Goal: Task Accomplishment & Management: Manage account settings

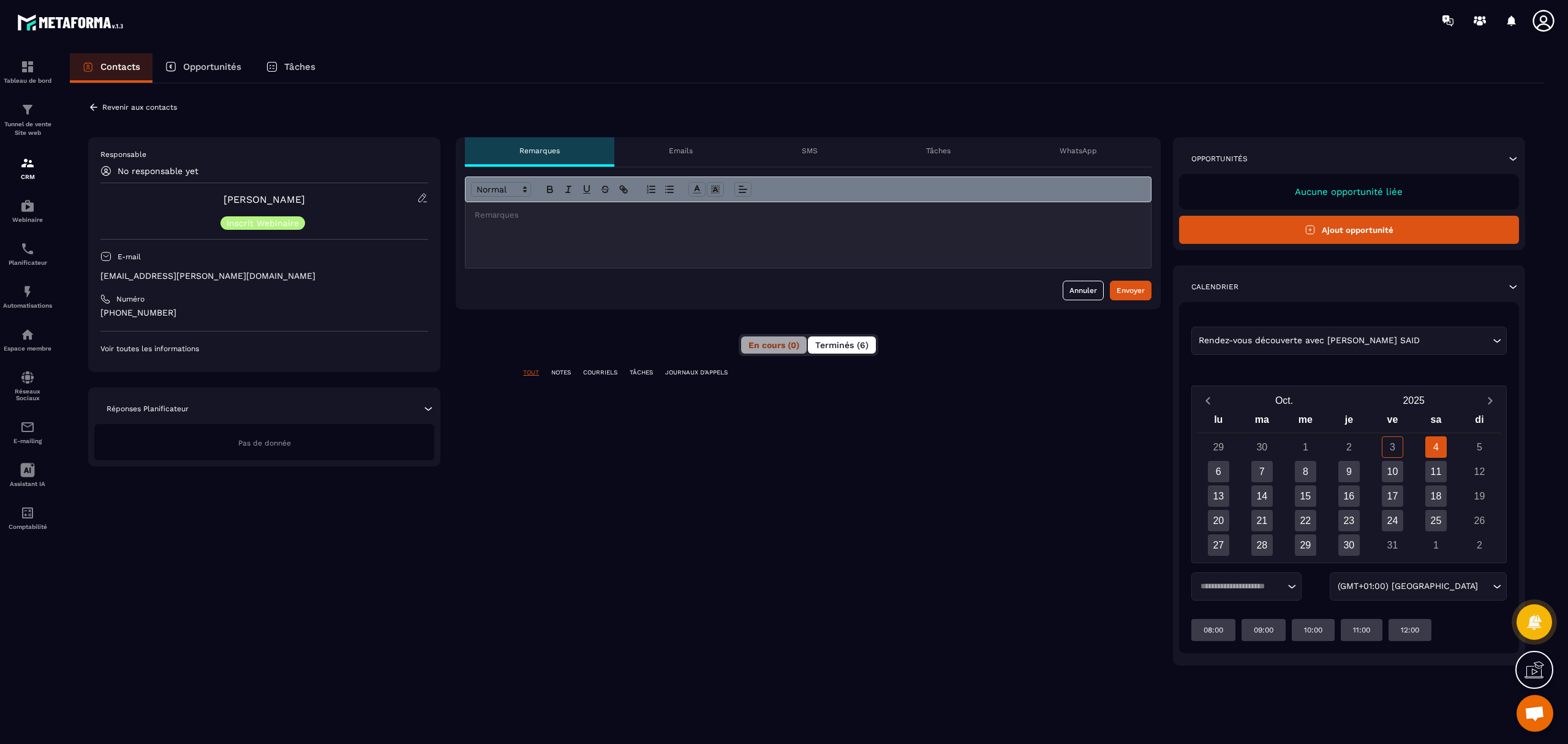
click at [846, 344] on span "Terminés (6)" at bounding box center [842, 345] width 53 height 9
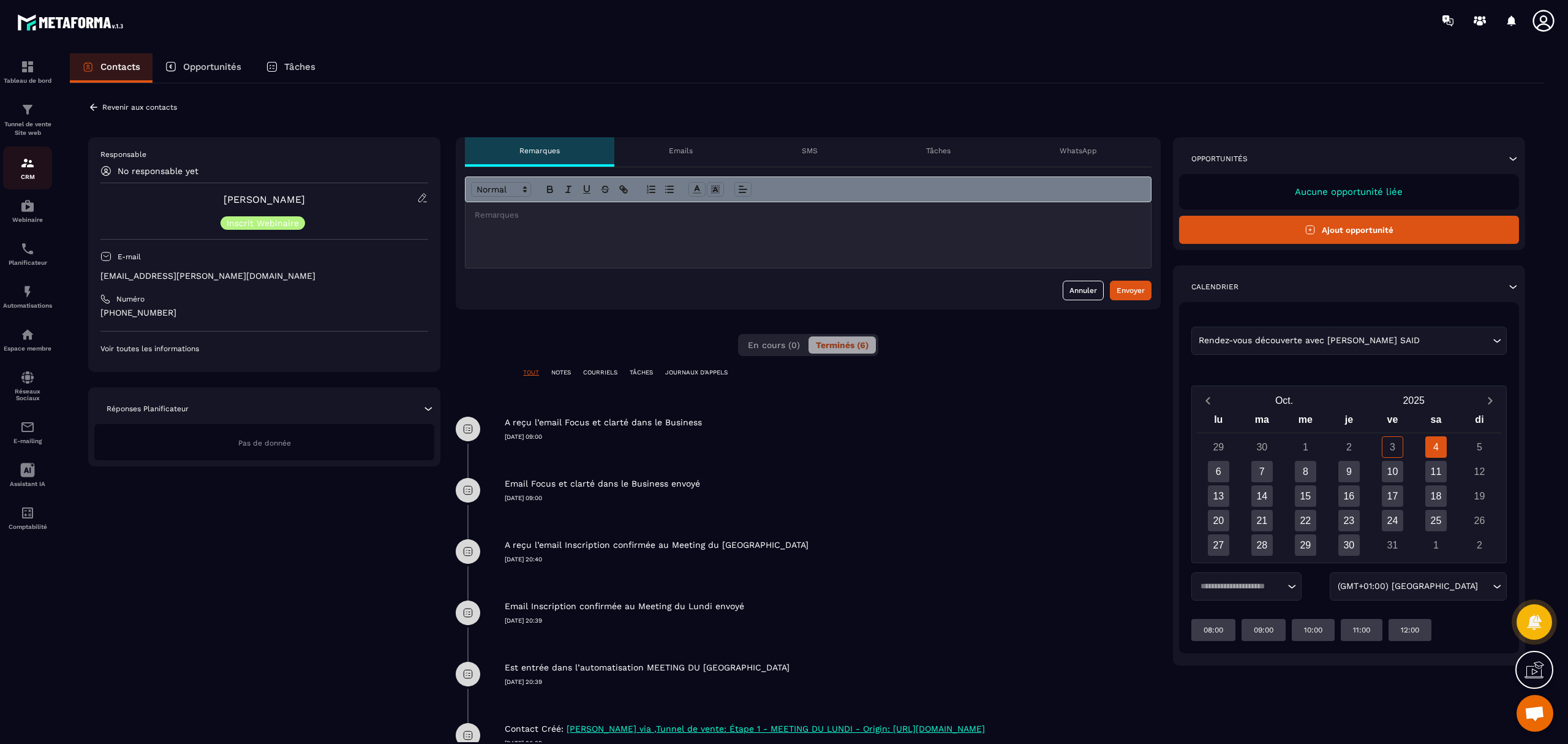
click at [25, 172] on div "CRM" at bounding box center [27, 168] width 49 height 24
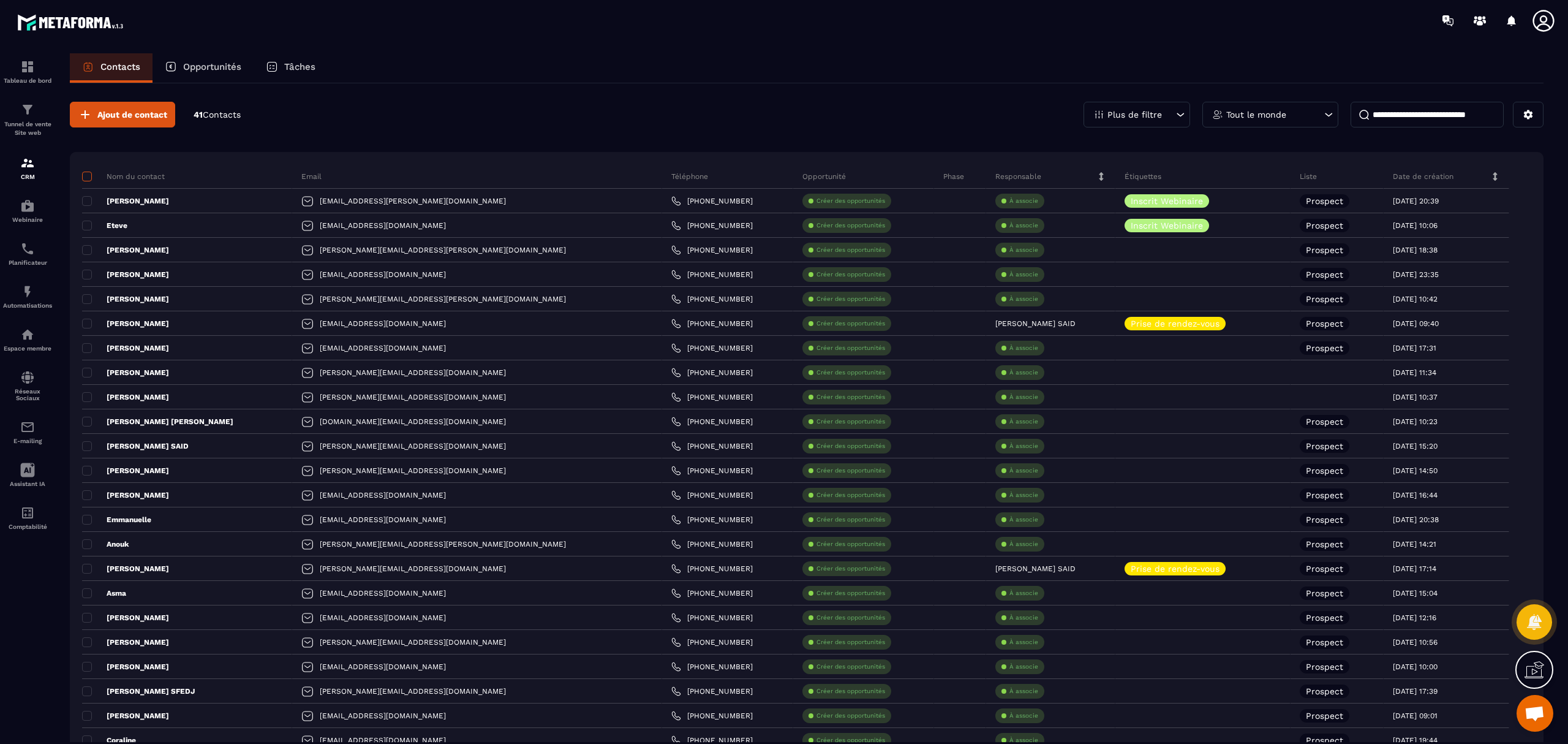
click at [88, 174] on span at bounding box center [87, 176] width 9 height 9
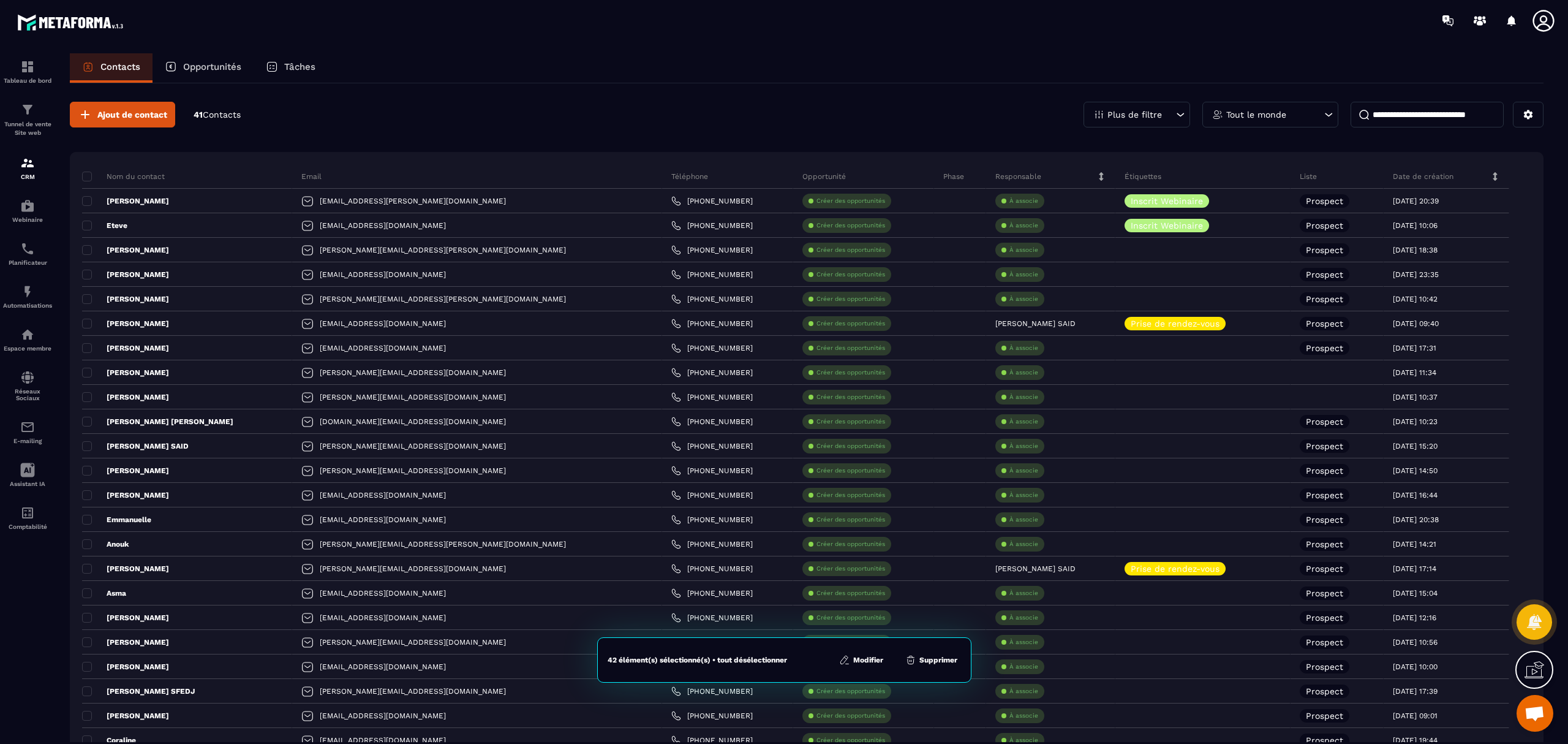
click at [861, 658] on button "Modifier" at bounding box center [861, 660] width 52 height 12
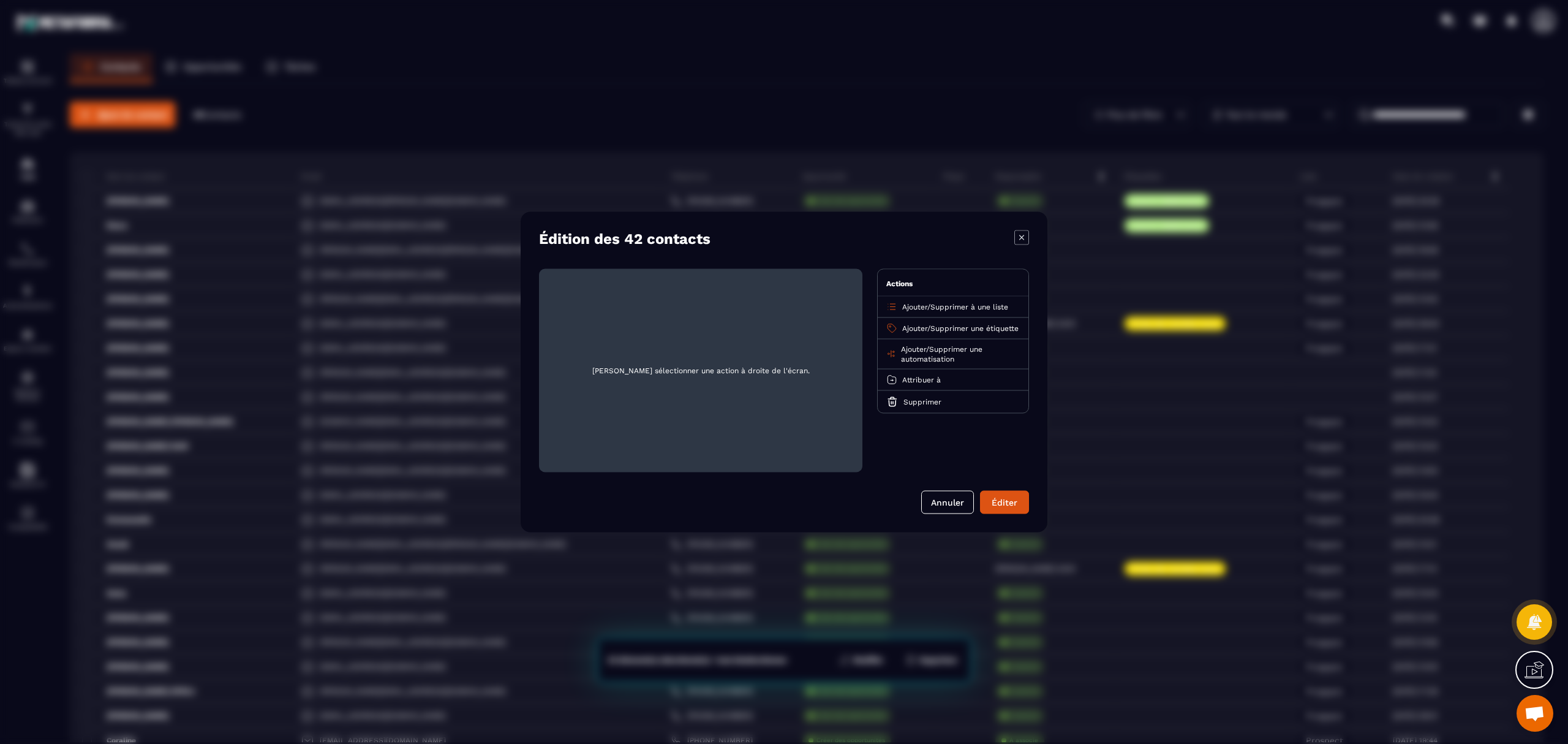
click at [954, 356] on span "Supprimer une automatisation" at bounding box center [941, 354] width 81 height 19
click at [946, 428] on p "MEETING DU LUNDI" at bounding box center [953, 422] width 108 height 12
click at [1003, 501] on button "Éditer" at bounding box center [1005, 502] width 49 height 23
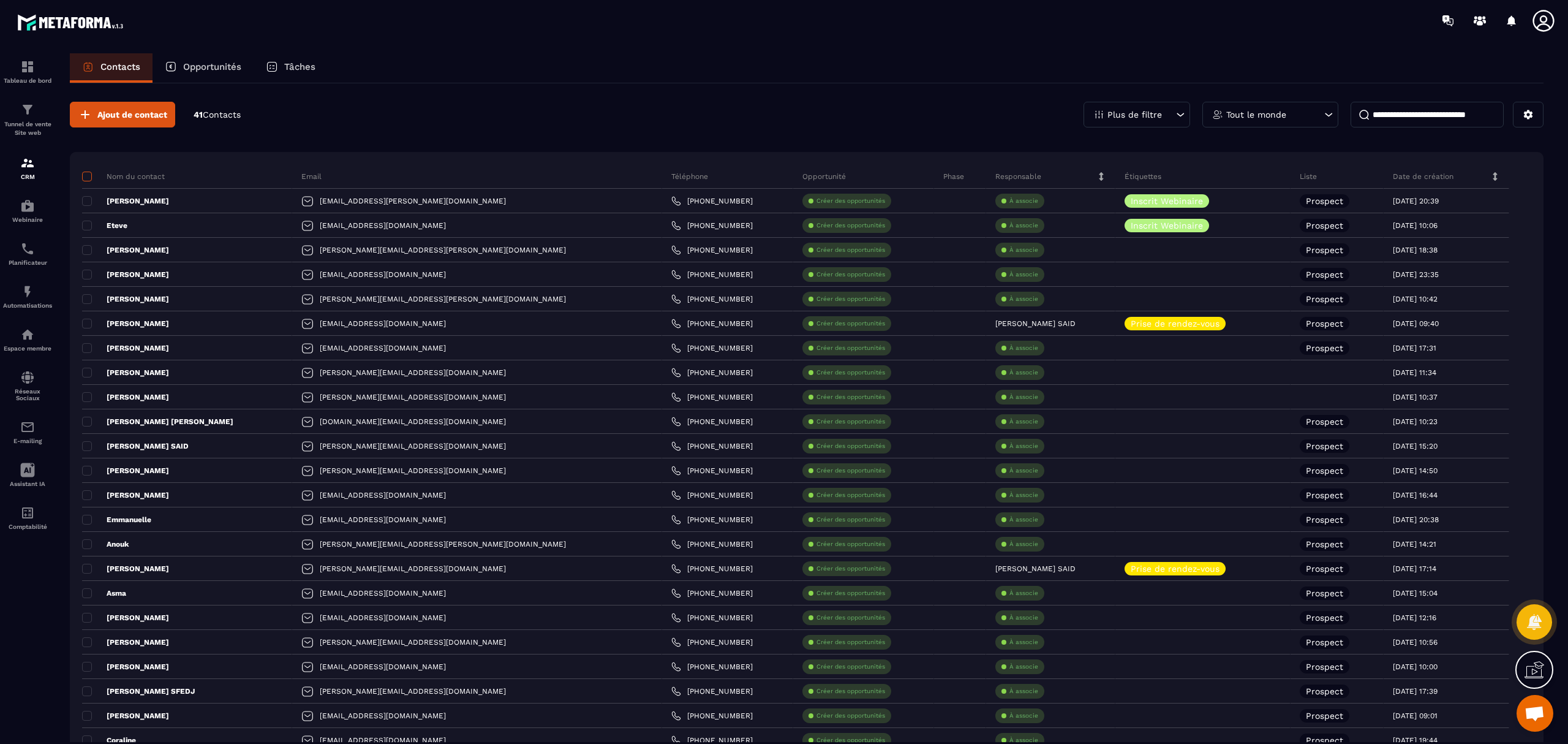
click at [87, 175] on span at bounding box center [87, 176] width 9 height 9
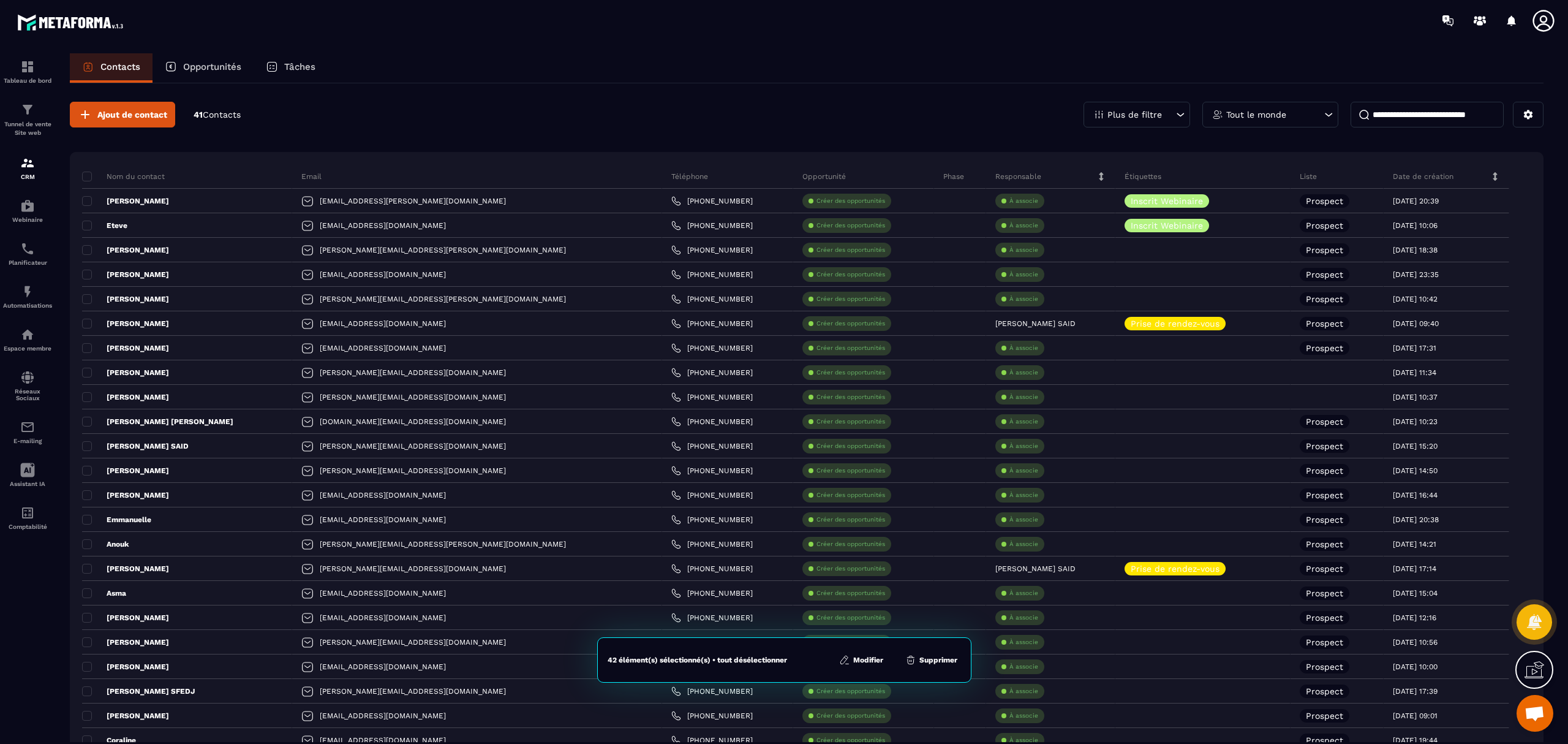
click at [867, 662] on button "Modifier" at bounding box center [861, 660] width 52 height 12
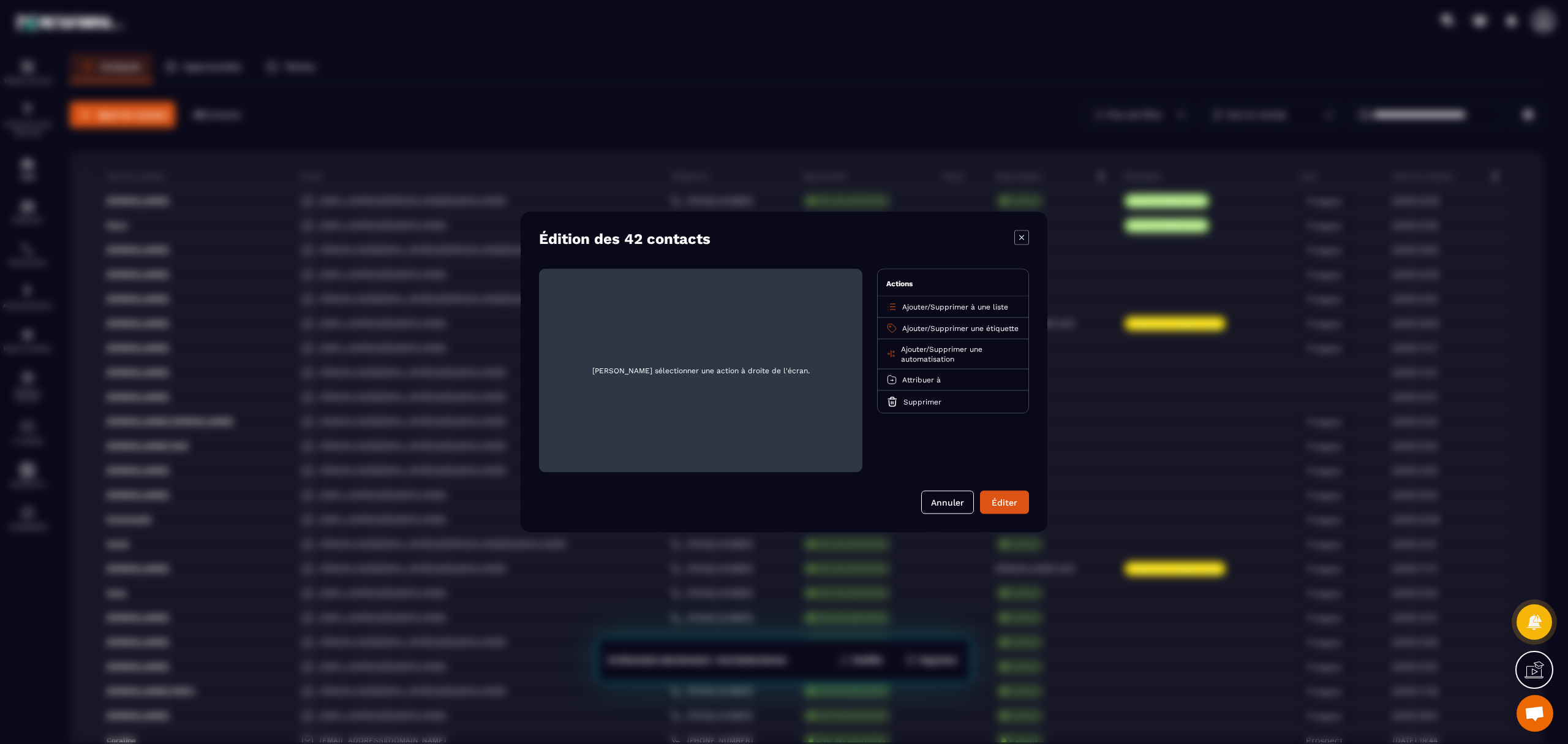
click at [947, 327] on span "Supprimer une étiquette" at bounding box center [975, 328] width 88 height 8
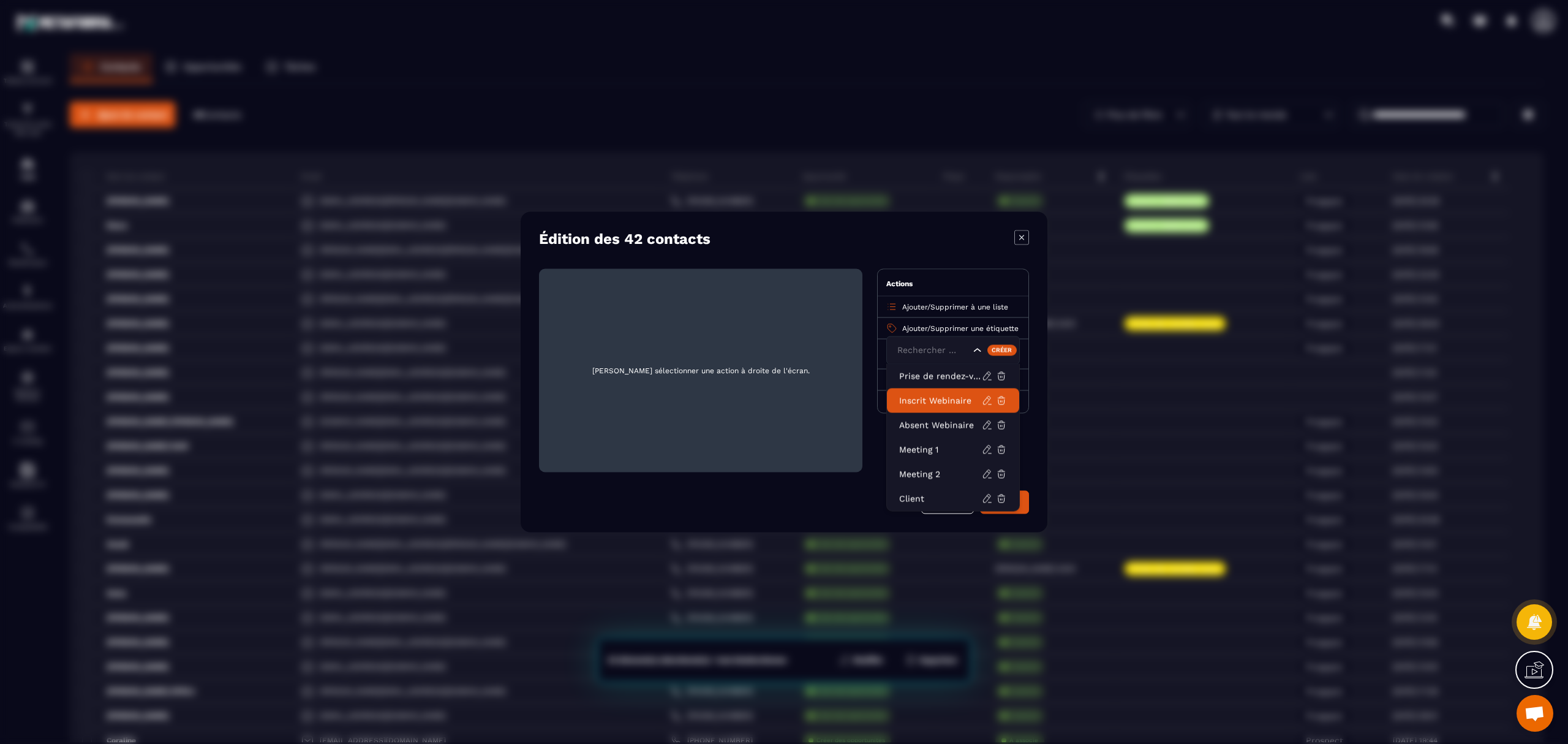
click at [941, 397] on p "Inscrit Webinaire" at bounding box center [940, 400] width 82 height 12
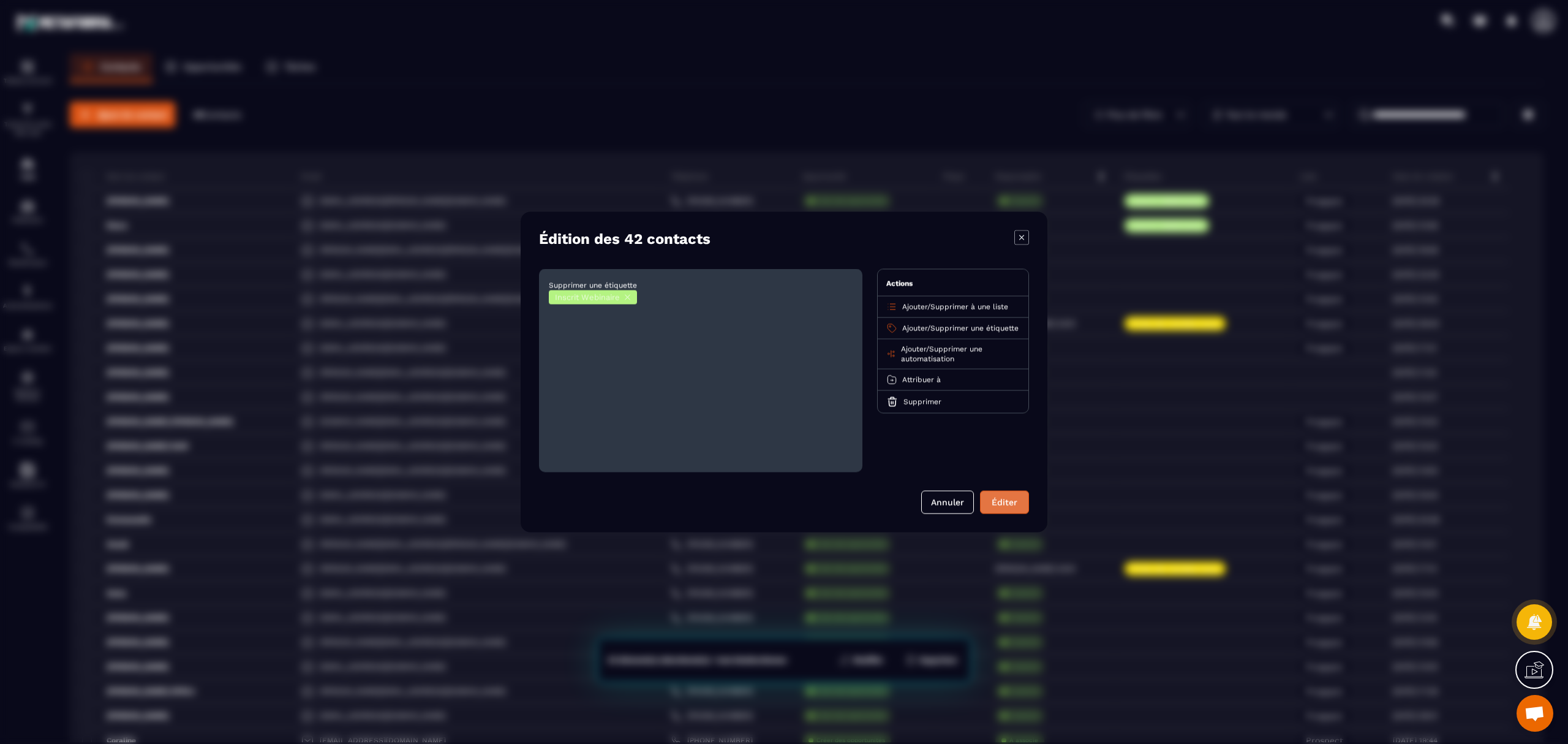
click at [998, 502] on button "Éditer" at bounding box center [1005, 502] width 49 height 23
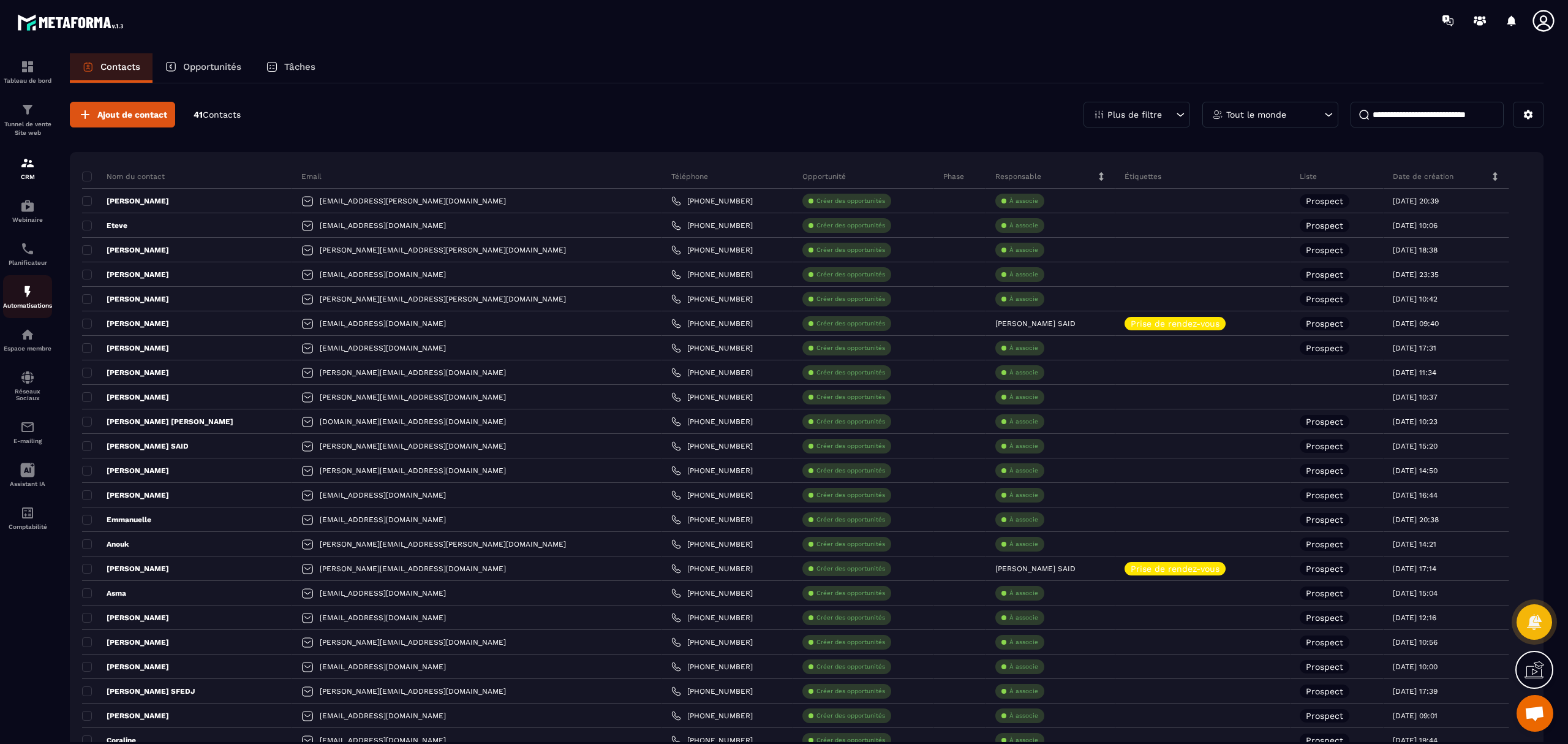
click at [22, 299] on img at bounding box center [28, 291] width 15 height 15
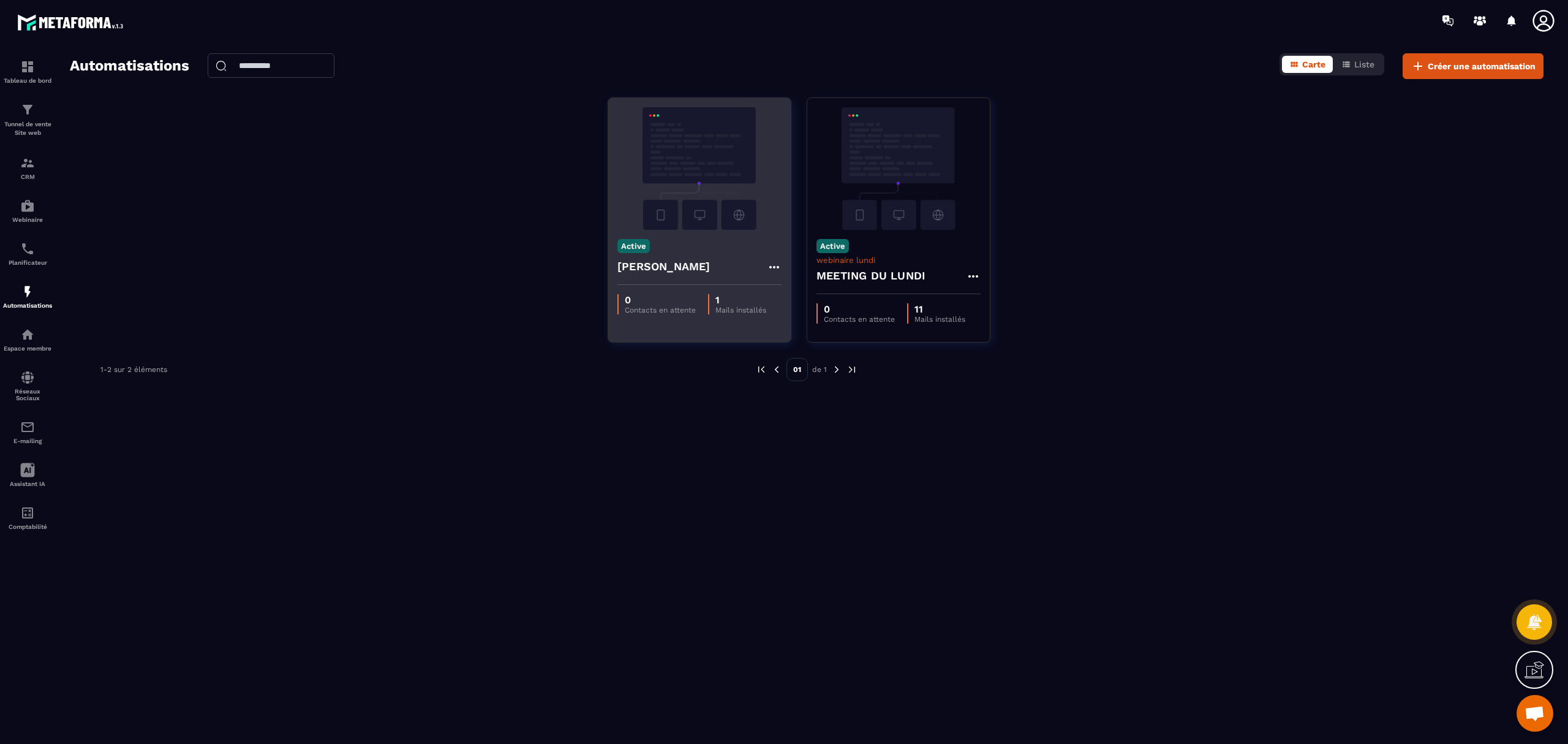
click at [697, 195] on img at bounding box center [699, 168] width 164 height 123
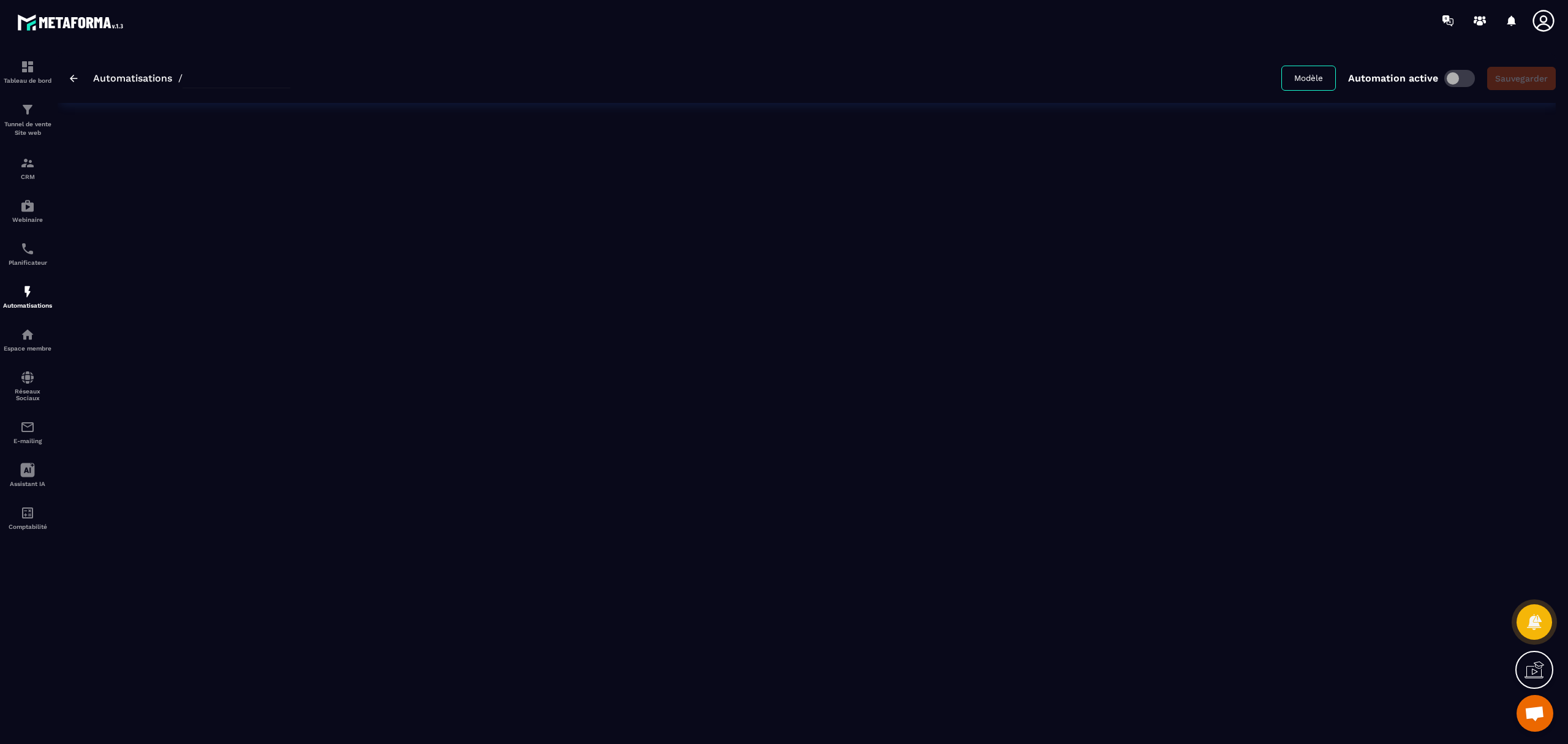
type input "******"
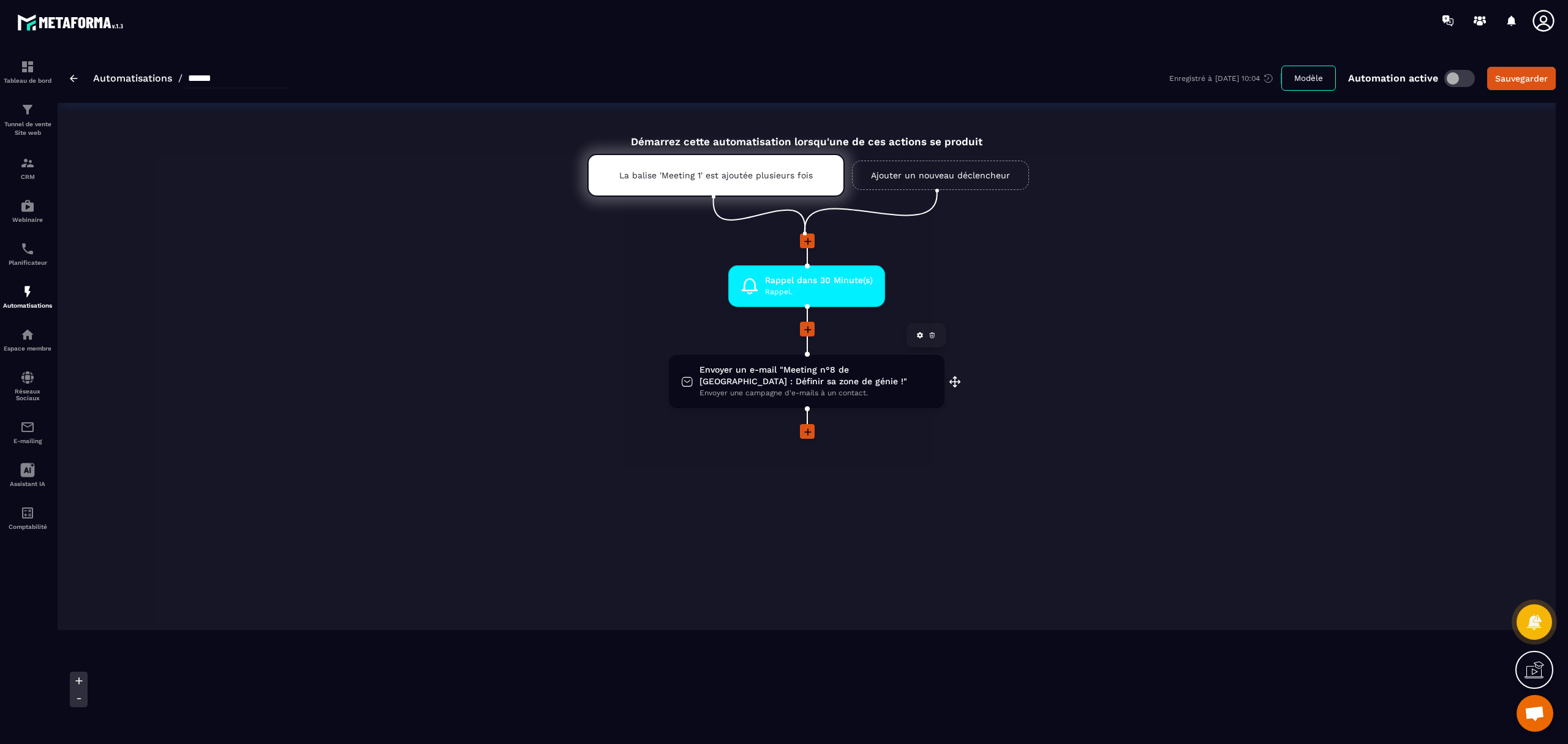
click at [796, 371] on span "Envoyer un e-mail "Meeting n°8 de [GEOGRAPHIC_DATA] : Définir sa zone de génie …" at bounding box center [816, 376] width 233 height 23
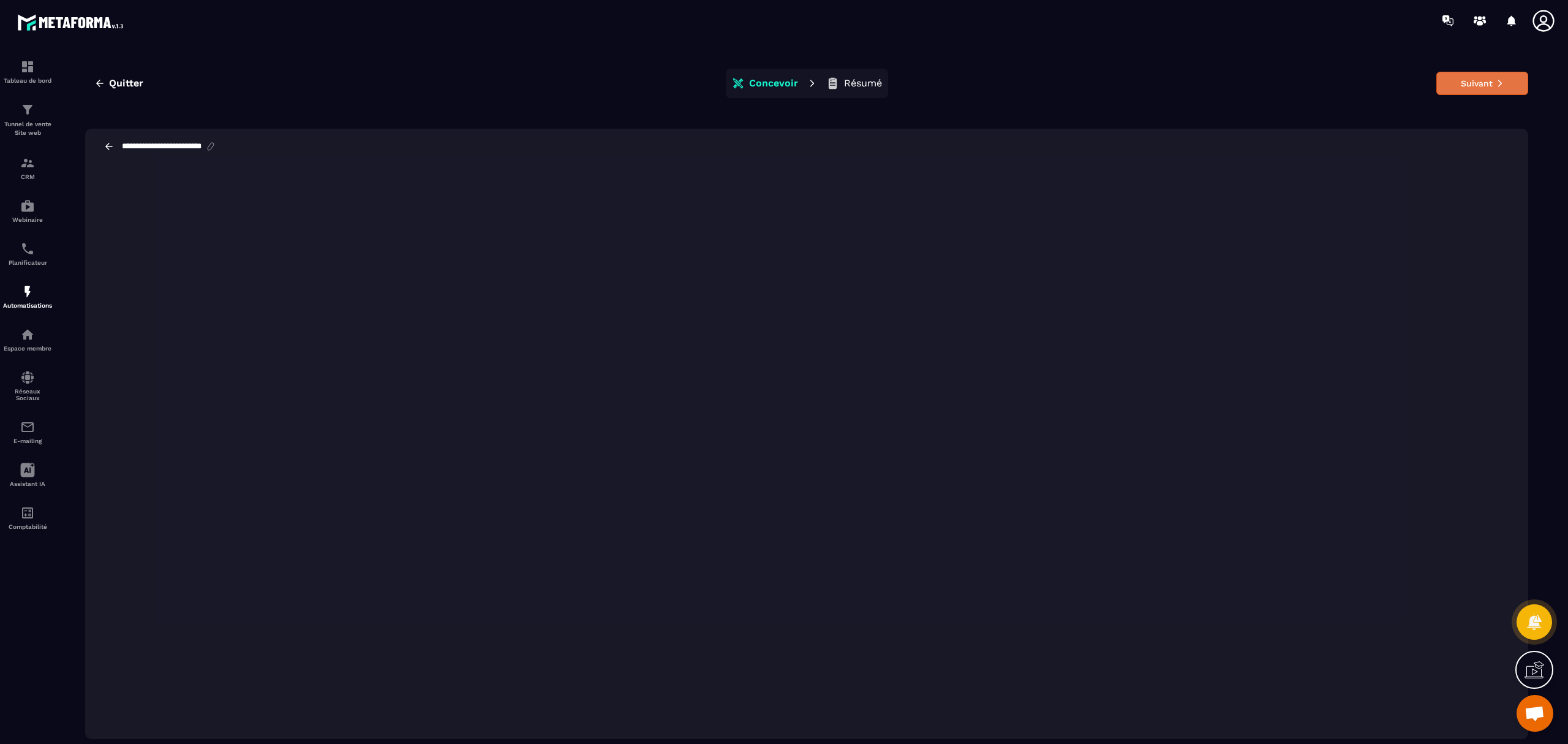
click at [1484, 86] on button "Suivant" at bounding box center [1483, 83] width 92 height 23
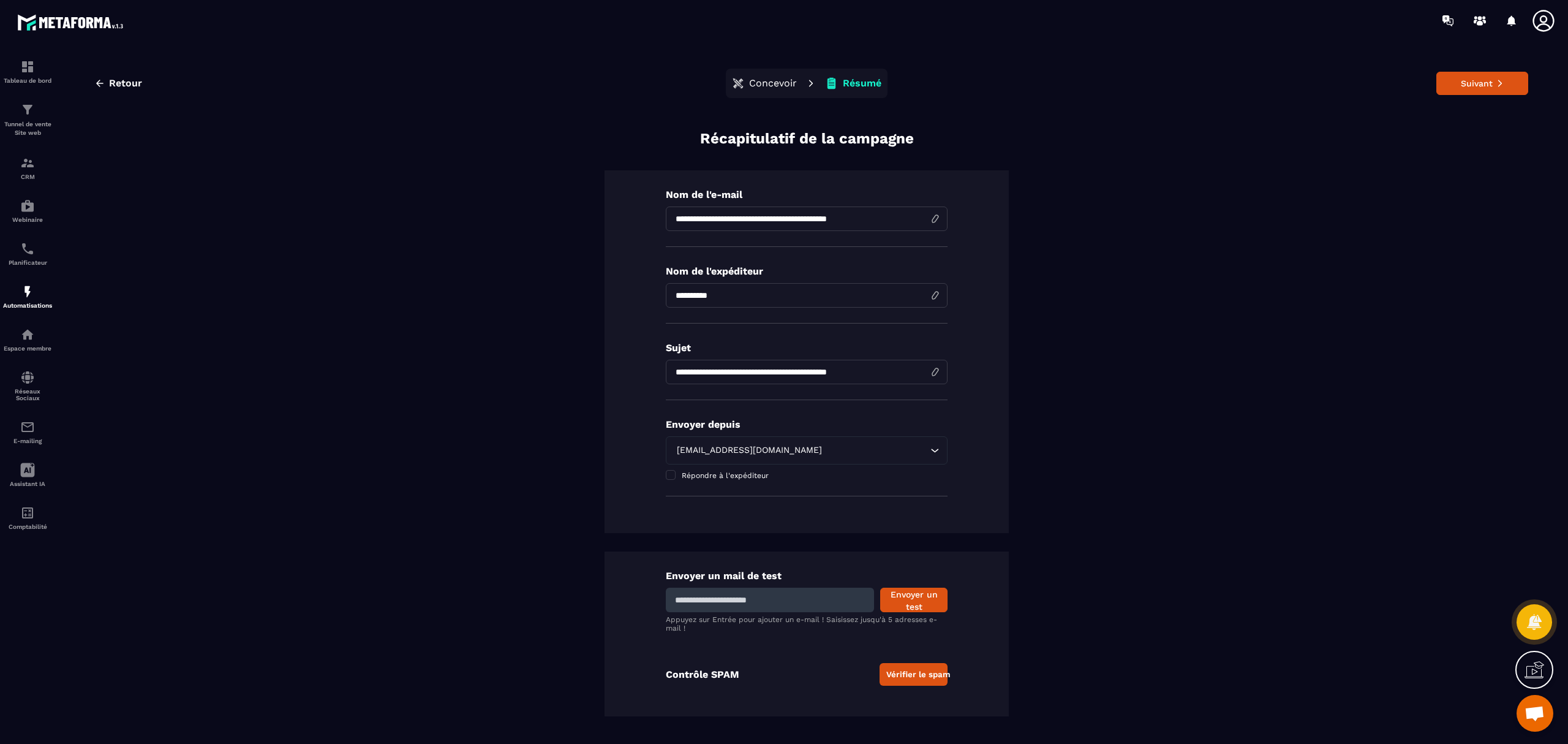
click at [756, 215] on input "**********" at bounding box center [806, 218] width 282 height 24
click at [824, 214] on input "**********" at bounding box center [806, 218] width 282 height 24
type input "*"
type input "**********"
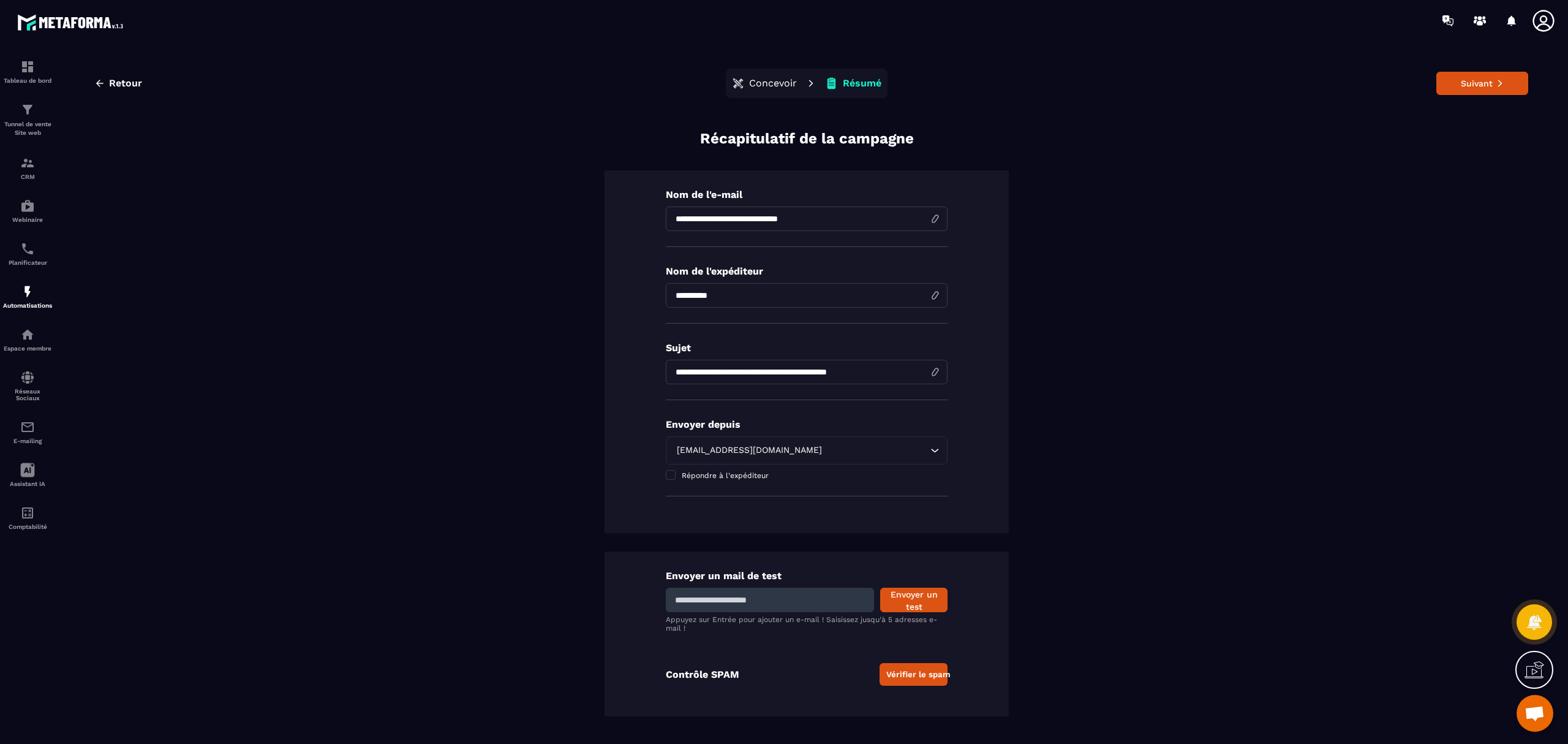
click at [738, 369] on input "**********" at bounding box center [806, 372] width 282 height 24
paste input
type input "**********"
click at [1475, 76] on button "Suivant" at bounding box center [1483, 83] width 92 height 23
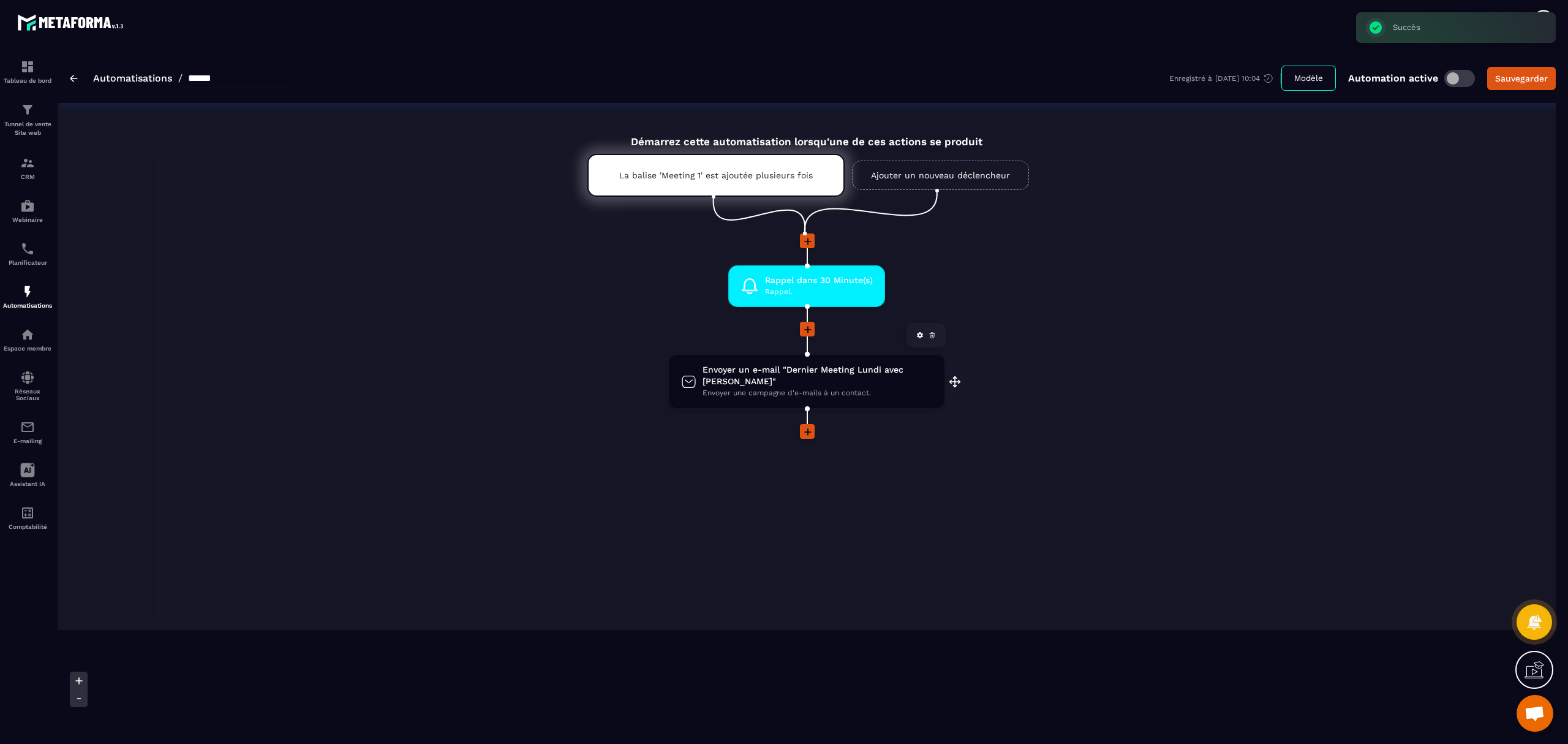
click at [829, 373] on span "Envoyer un e-mail "Dernier Meeting Lundi avec [PERSON_NAME]"" at bounding box center [817, 376] width 229 height 23
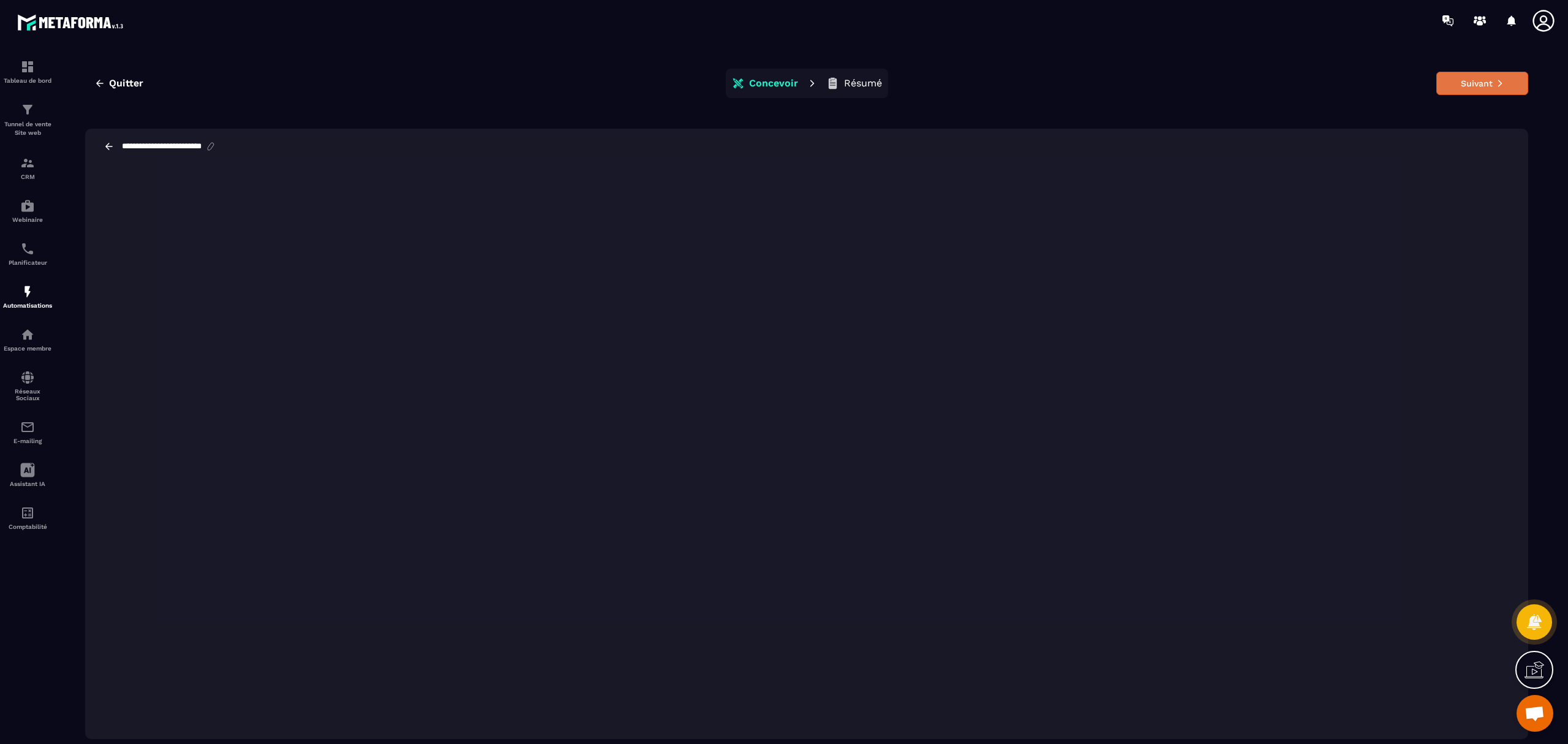
click at [1463, 84] on button "Suivant" at bounding box center [1483, 83] width 92 height 23
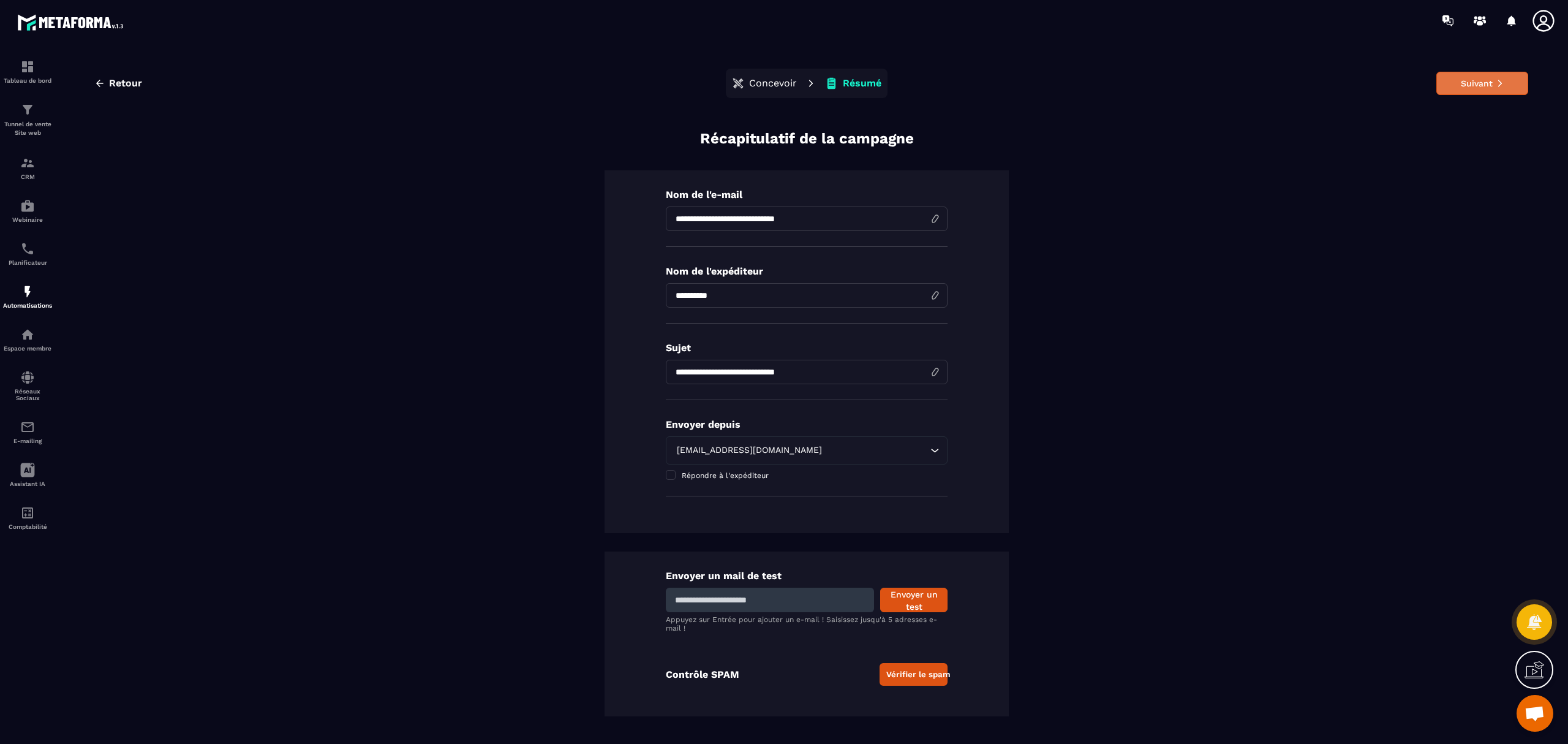
click at [1494, 77] on button "Suivant" at bounding box center [1483, 83] width 92 height 23
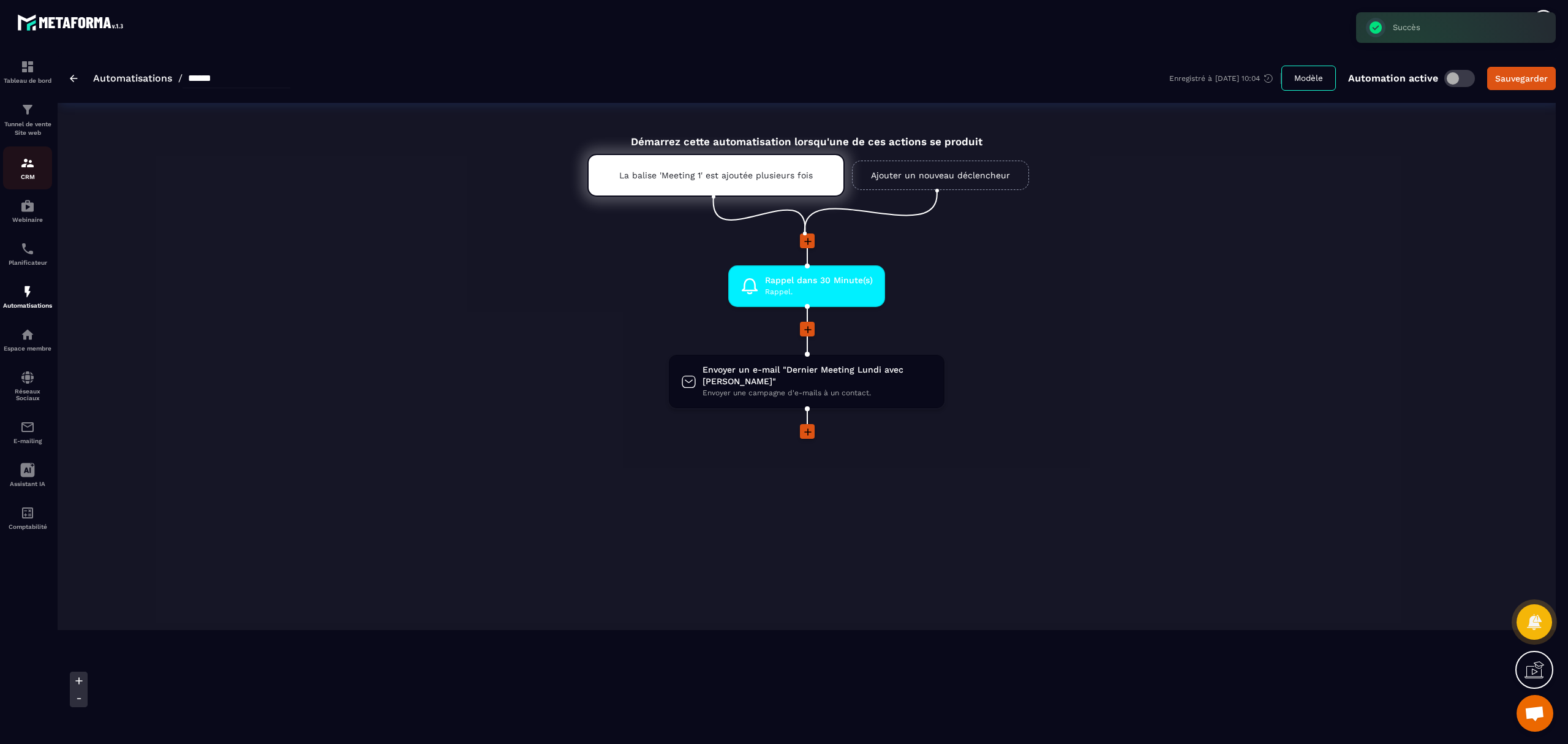
click at [20, 176] on p "CRM" at bounding box center [27, 176] width 49 height 7
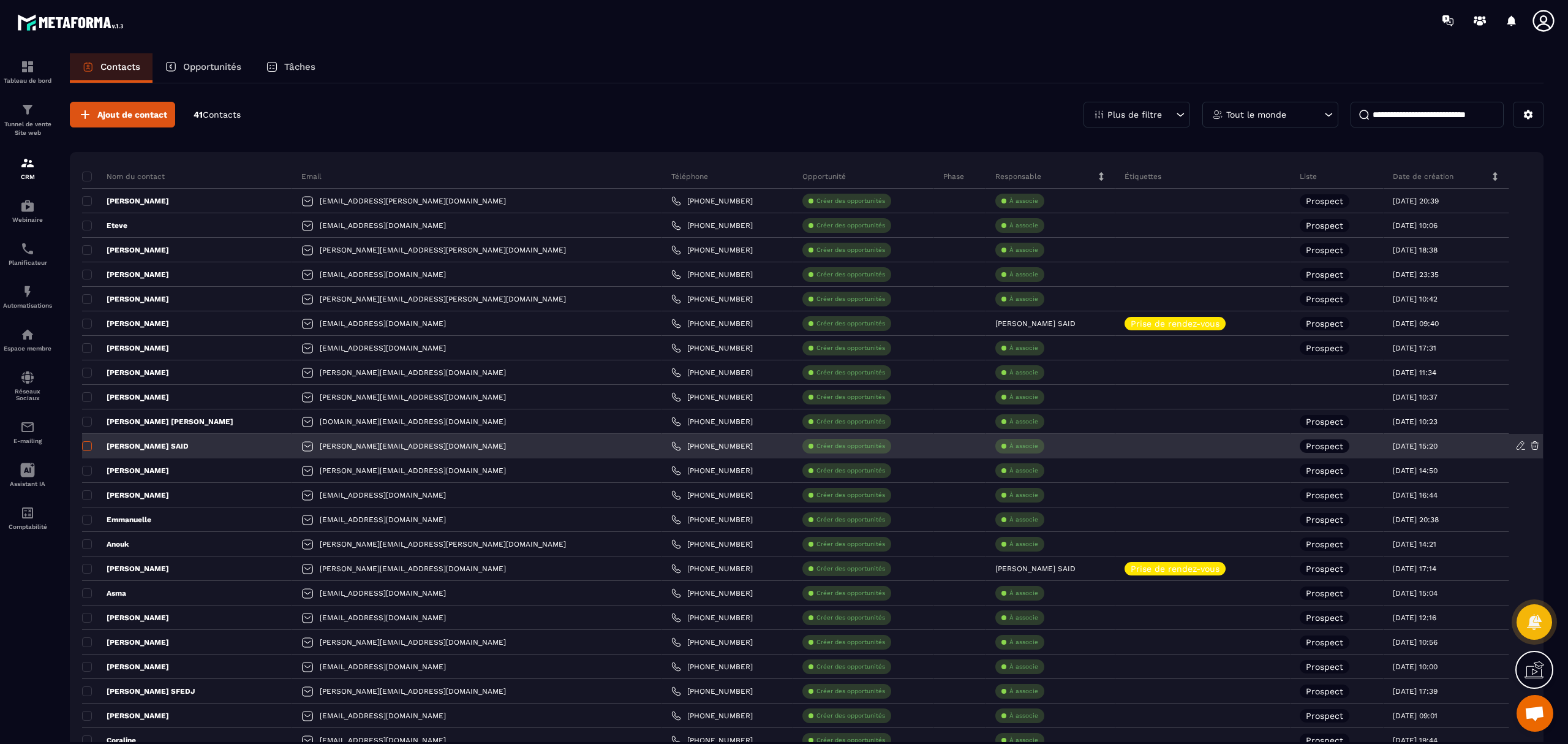
click at [86, 446] on span at bounding box center [87, 446] width 9 height 9
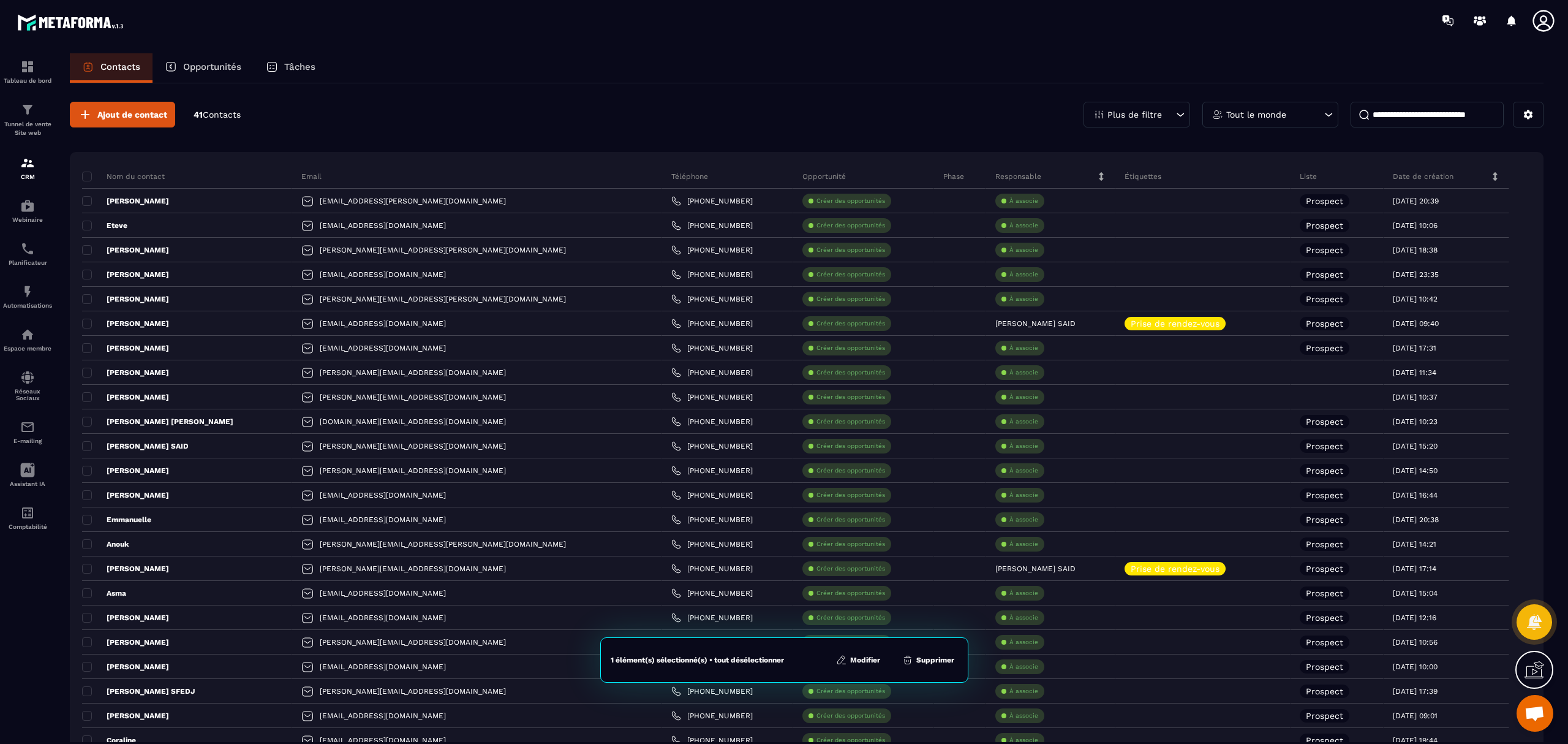
click at [864, 660] on button "Modifier" at bounding box center [858, 660] width 52 height 12
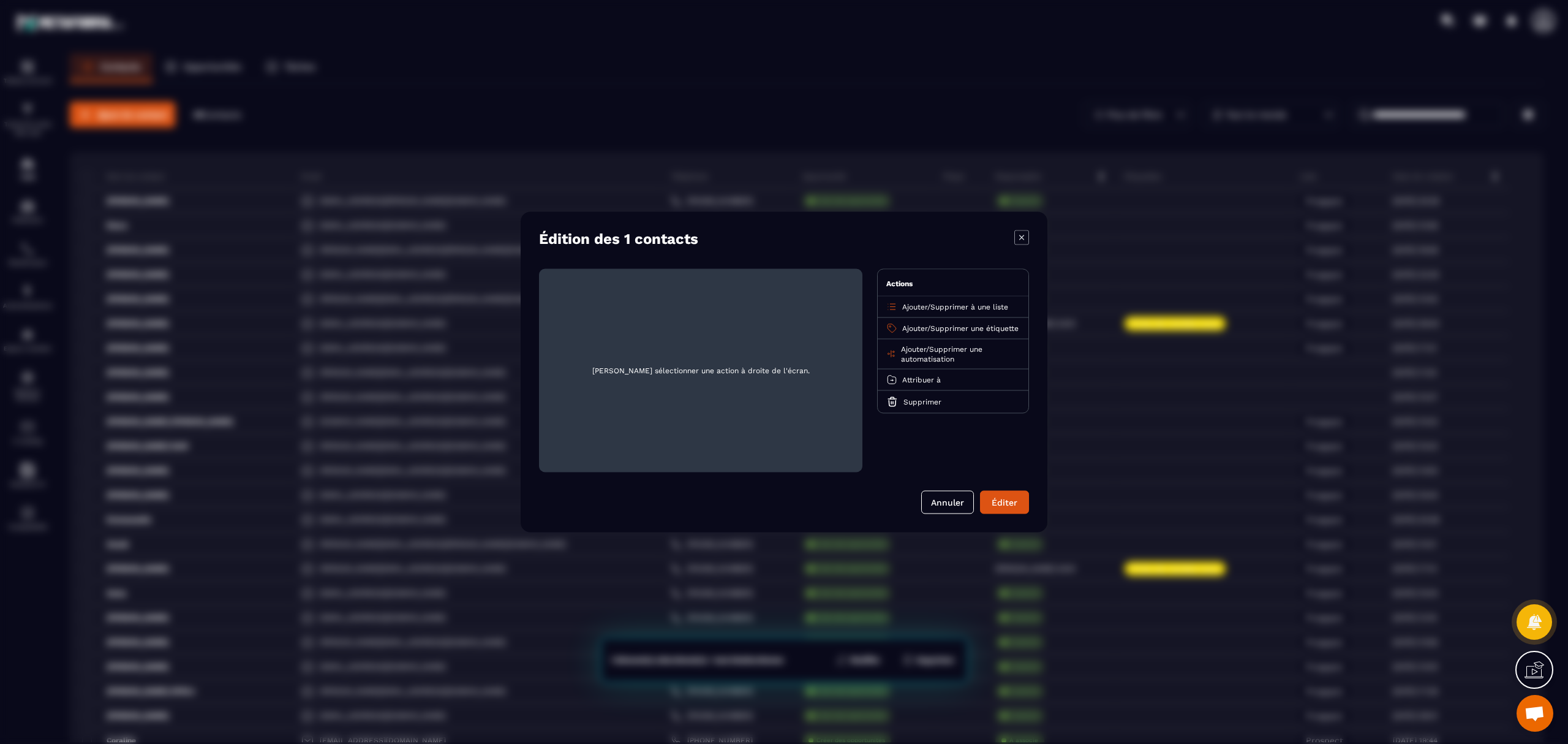
click at [920, 325] on span "Ajouter" at bounding box center [914, 328] width 25 height 8
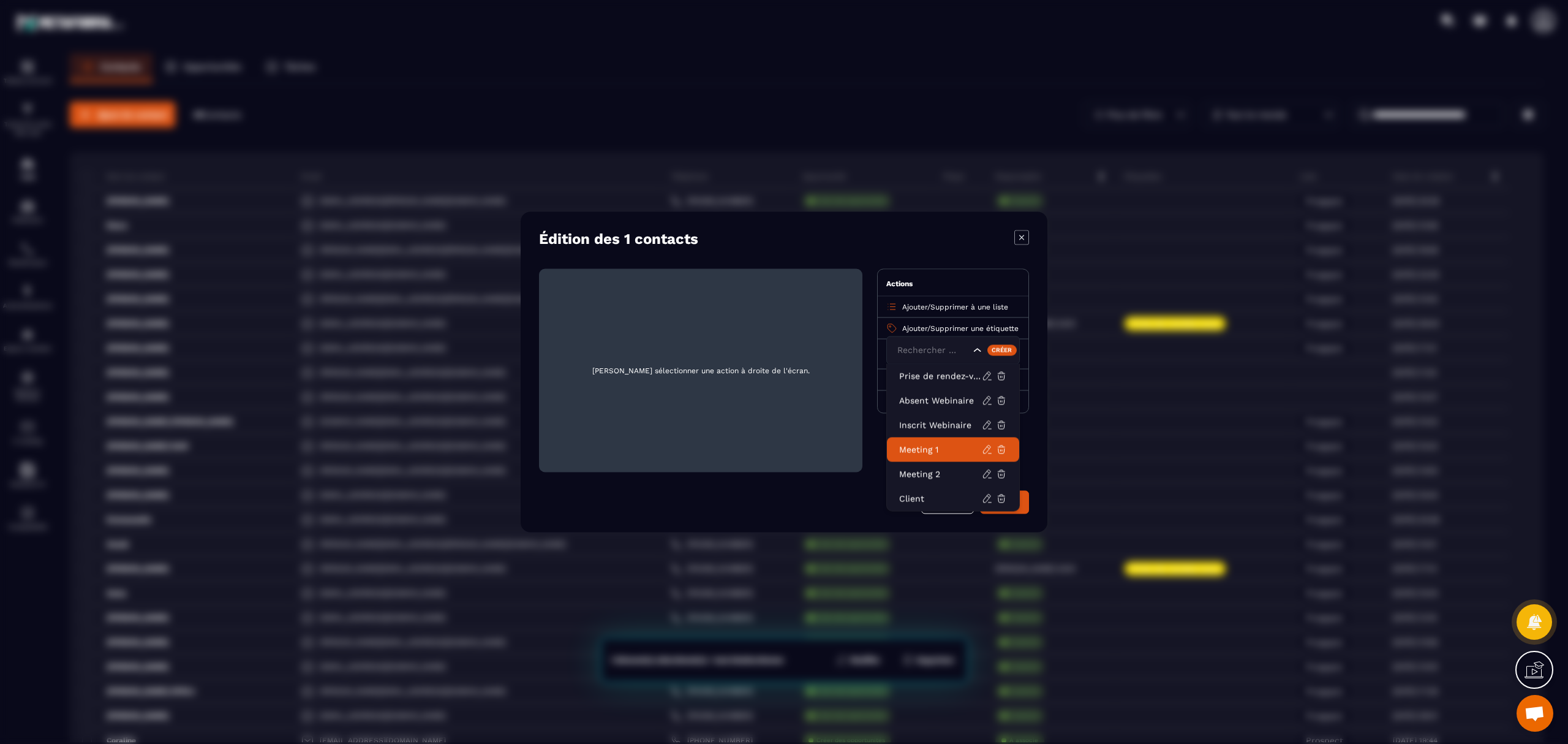
click at [939, 449] on p "Meeting 1" at bounding box center [940, 450] width 82 height 12
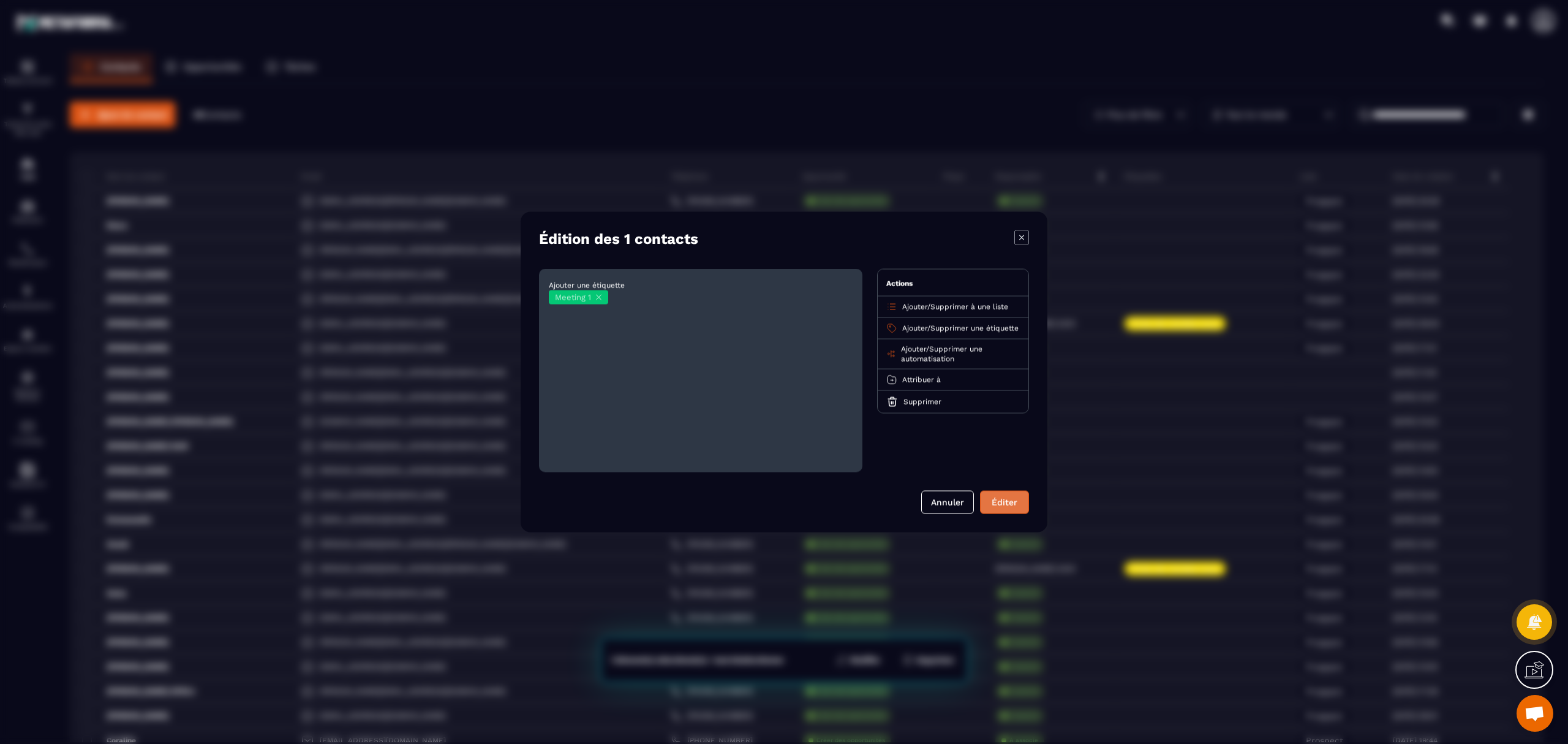
click at [1005, 500] on button "Éditer" at bounding box center [1005, 502] width 49 height 23
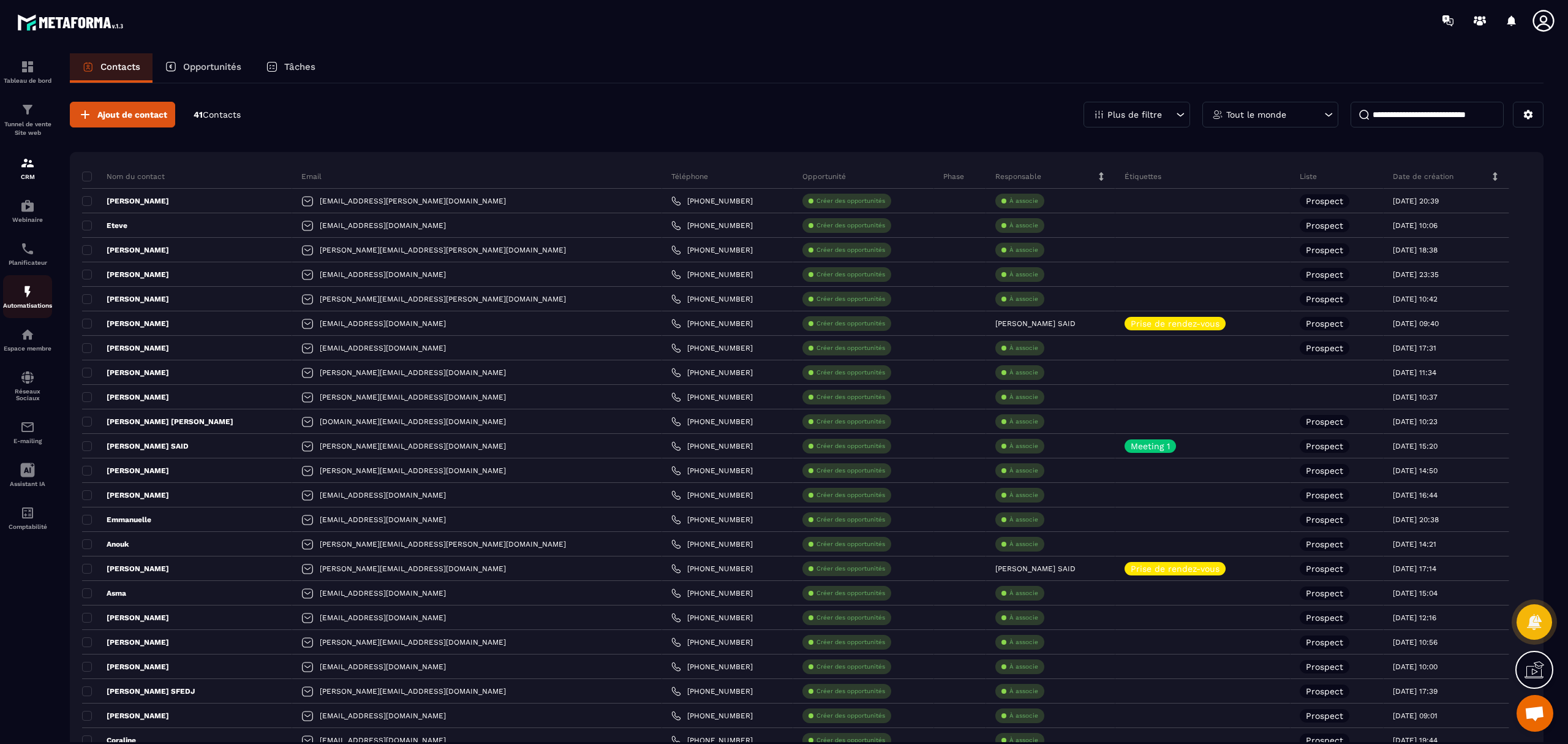
click at [29, 292] on img at bounding box center [28, 291] width 15 height 15
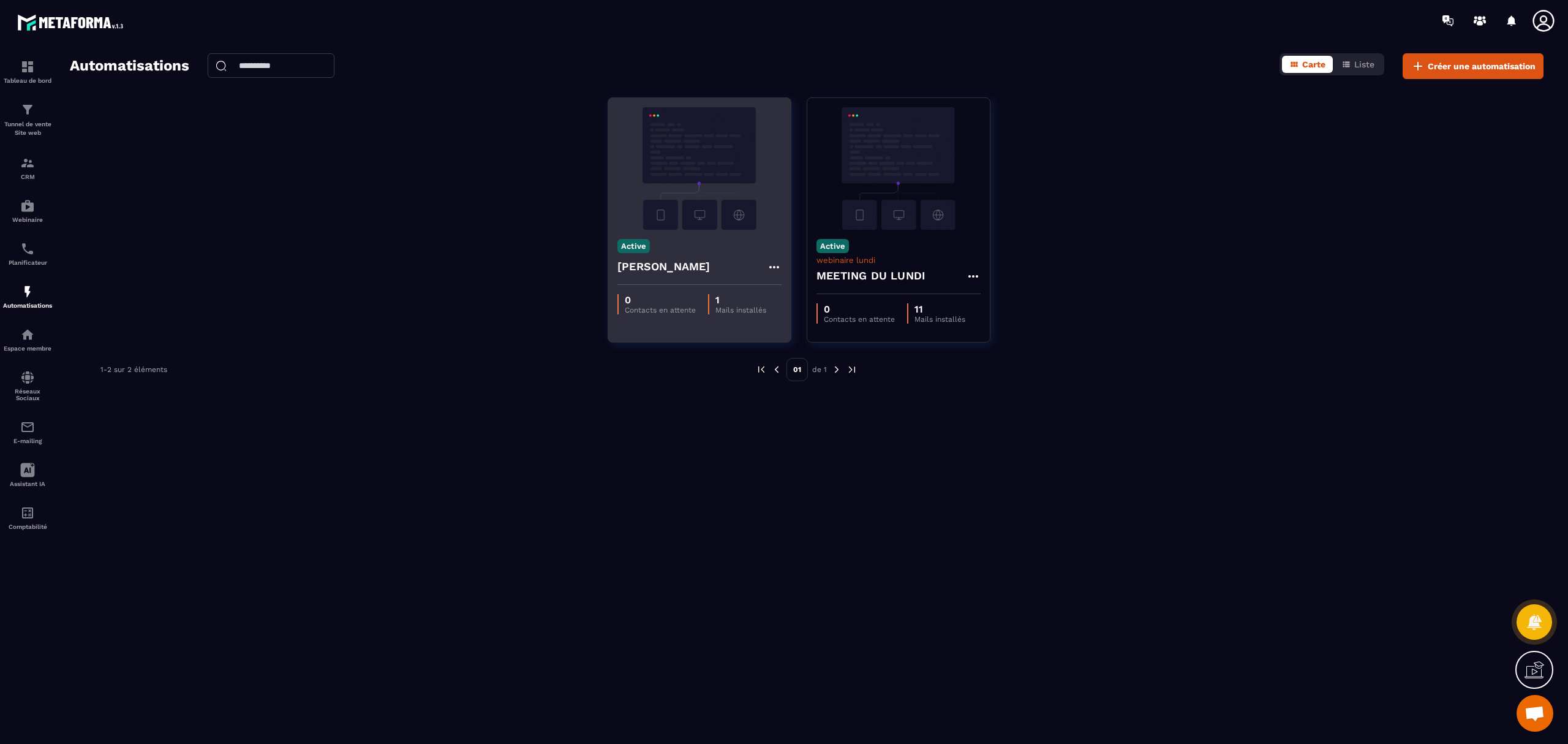
click at [691, 192] on img at bounding box center [699, 168] width 164 height 123
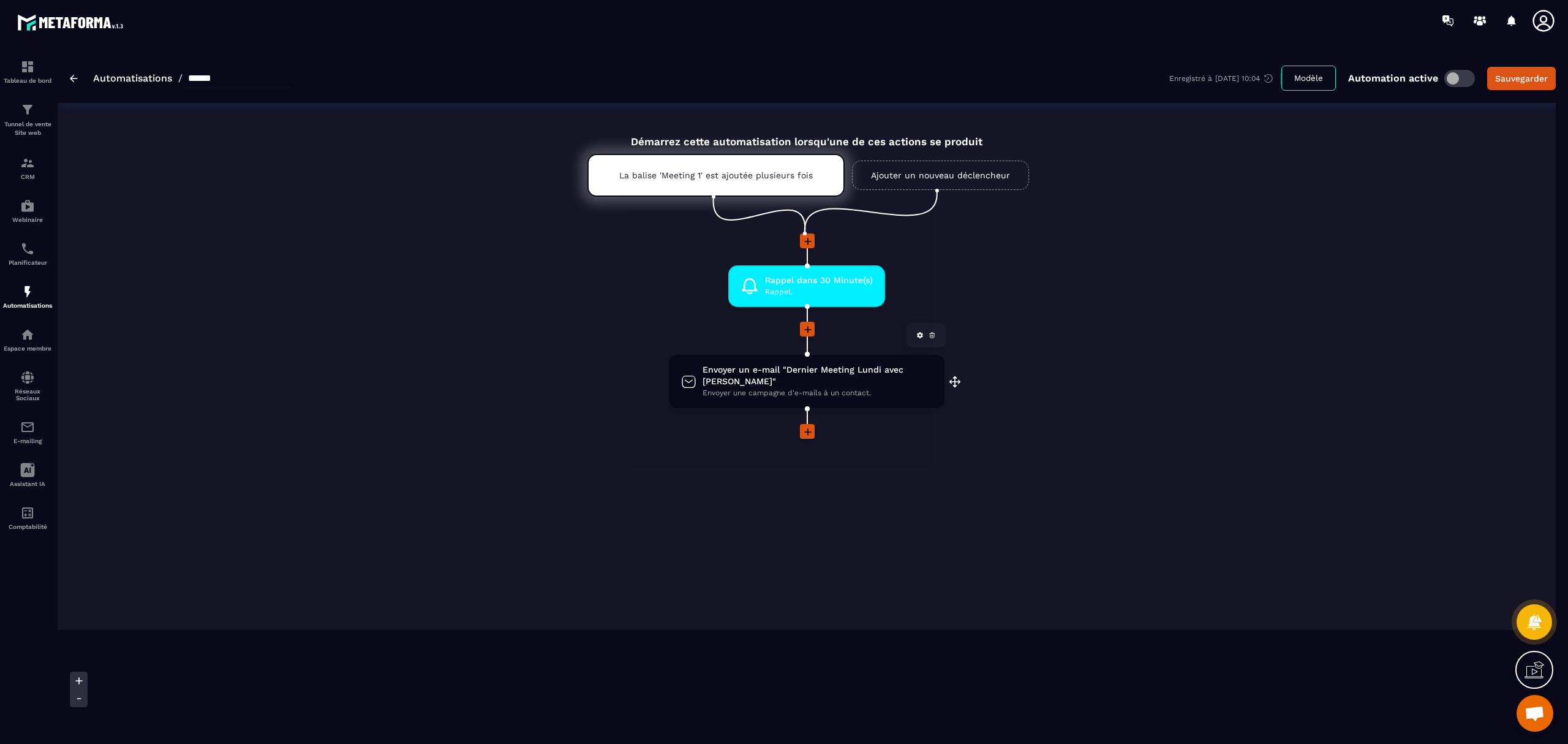
click at [762, 367] on span "Envoyer un e-mail "Dernier Meeting Lundi avec [PERSON_NAME]"" at bounding box center [817, 376] width 229 height 23
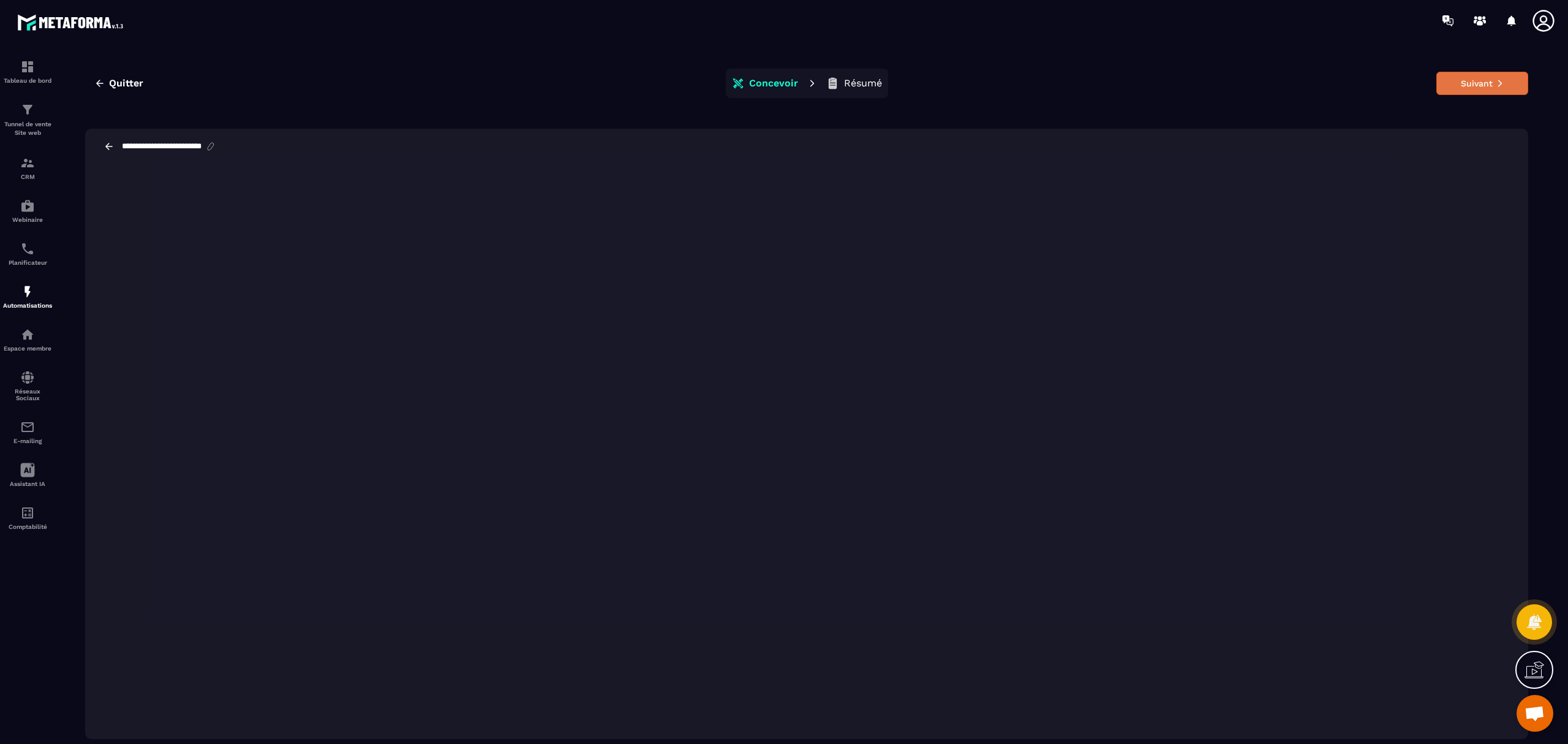
click at [1472, 83] on button "Suivant" at bounding box center [1483, 83] width 92 height 23
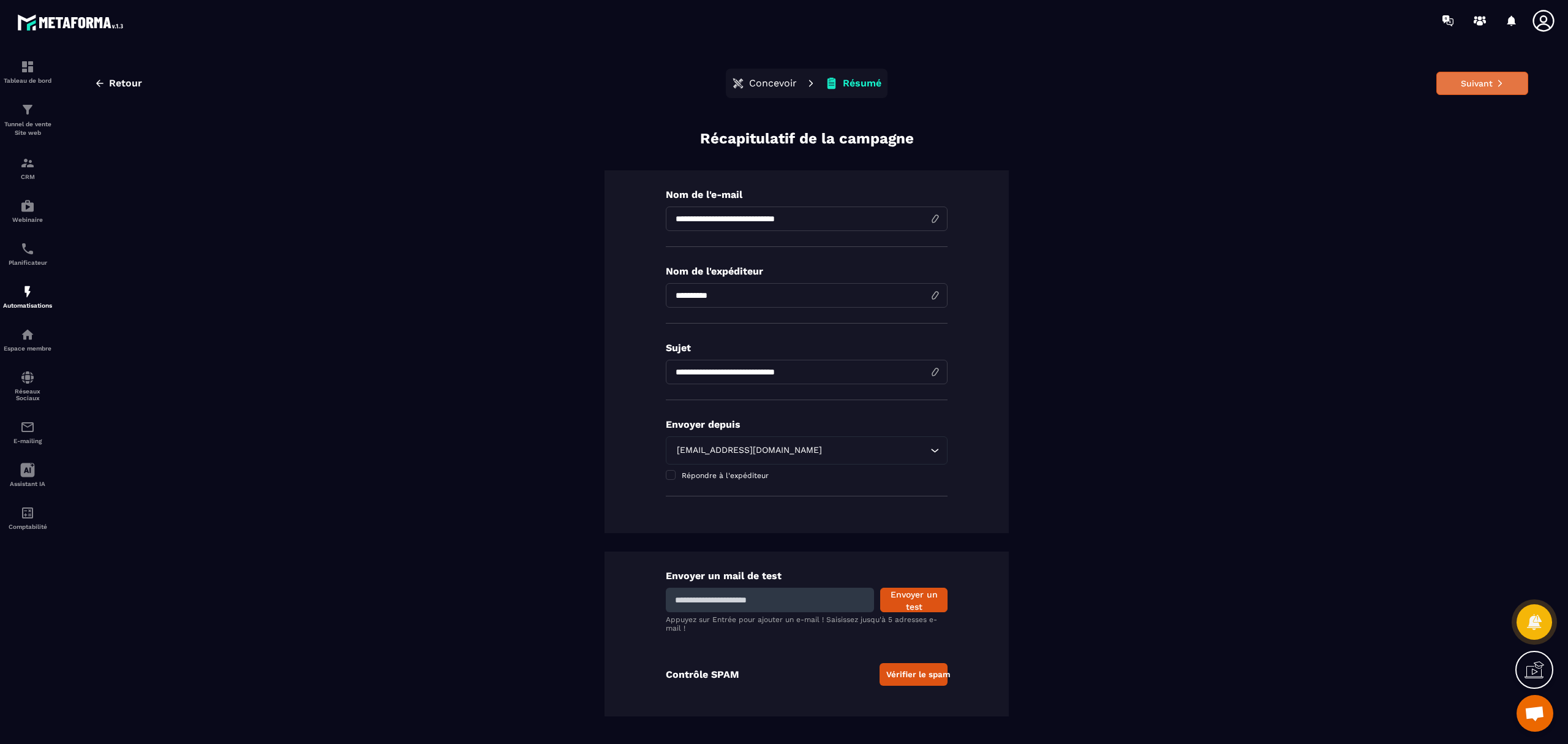
click at [1482, 89] on button "Suivant" at bounding box center [1483, 83] width 92 height 23
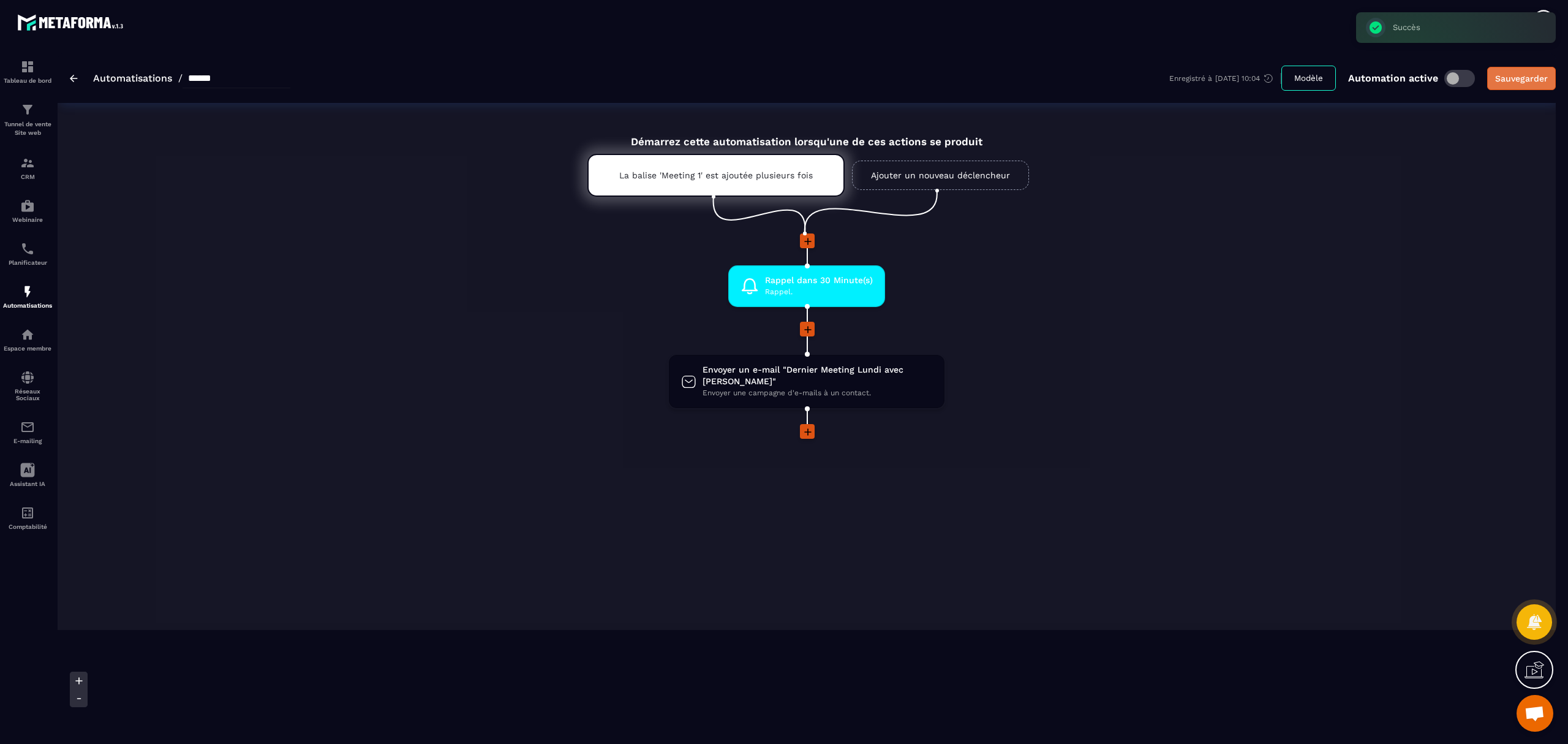
click at [1511, 70] on button "Sauvegarder" at bounding box center [1521, 78] width 68 height 23
click at [821, 368] on span "Envoyer un e-mail "Dernier Meeting Lundi avec [PERSON_NAME]"" at bounding box center [817, 376] width 229 height 23
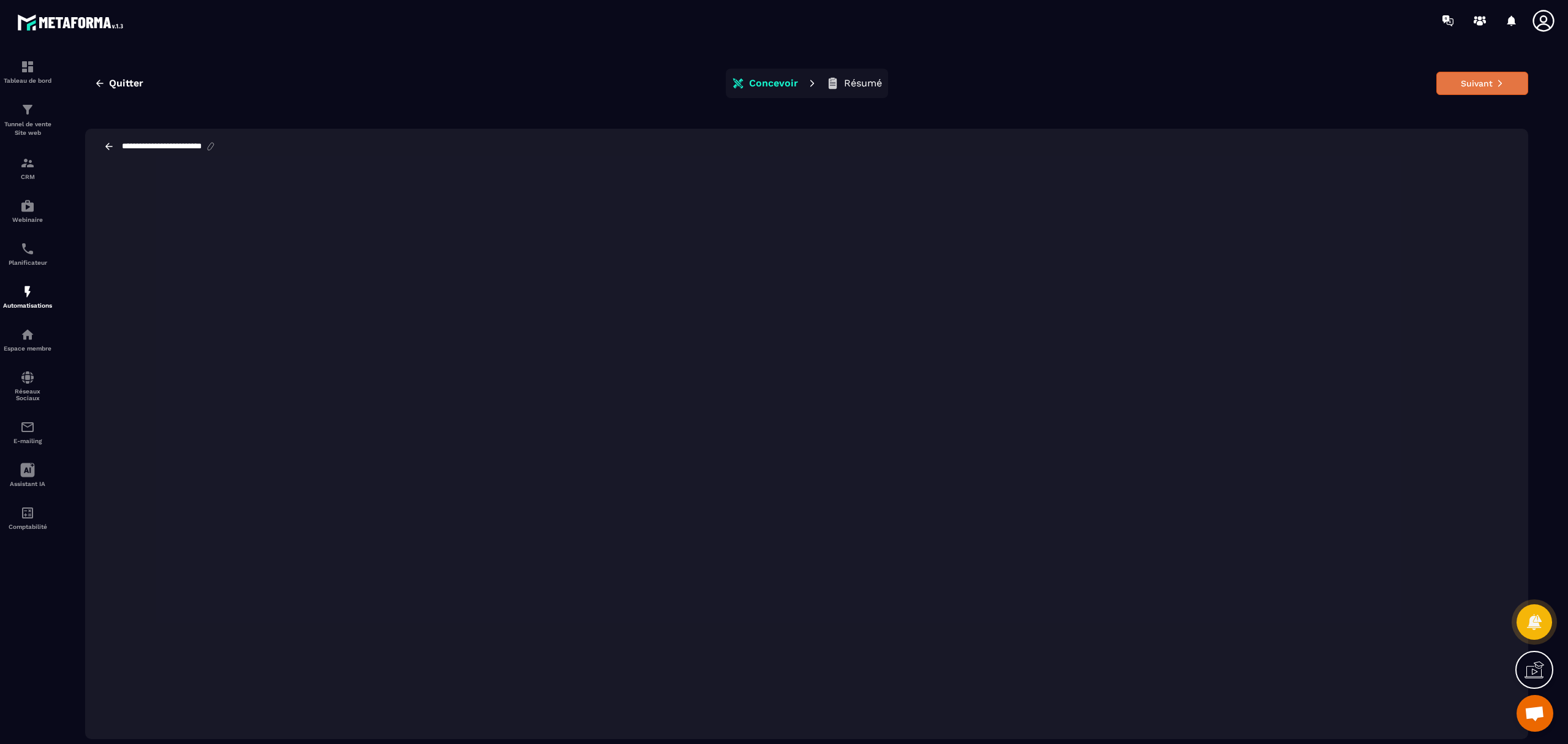
click at [1476, 89] on button "Suivant" at bounding box center [1483, 83] width 92 height 23
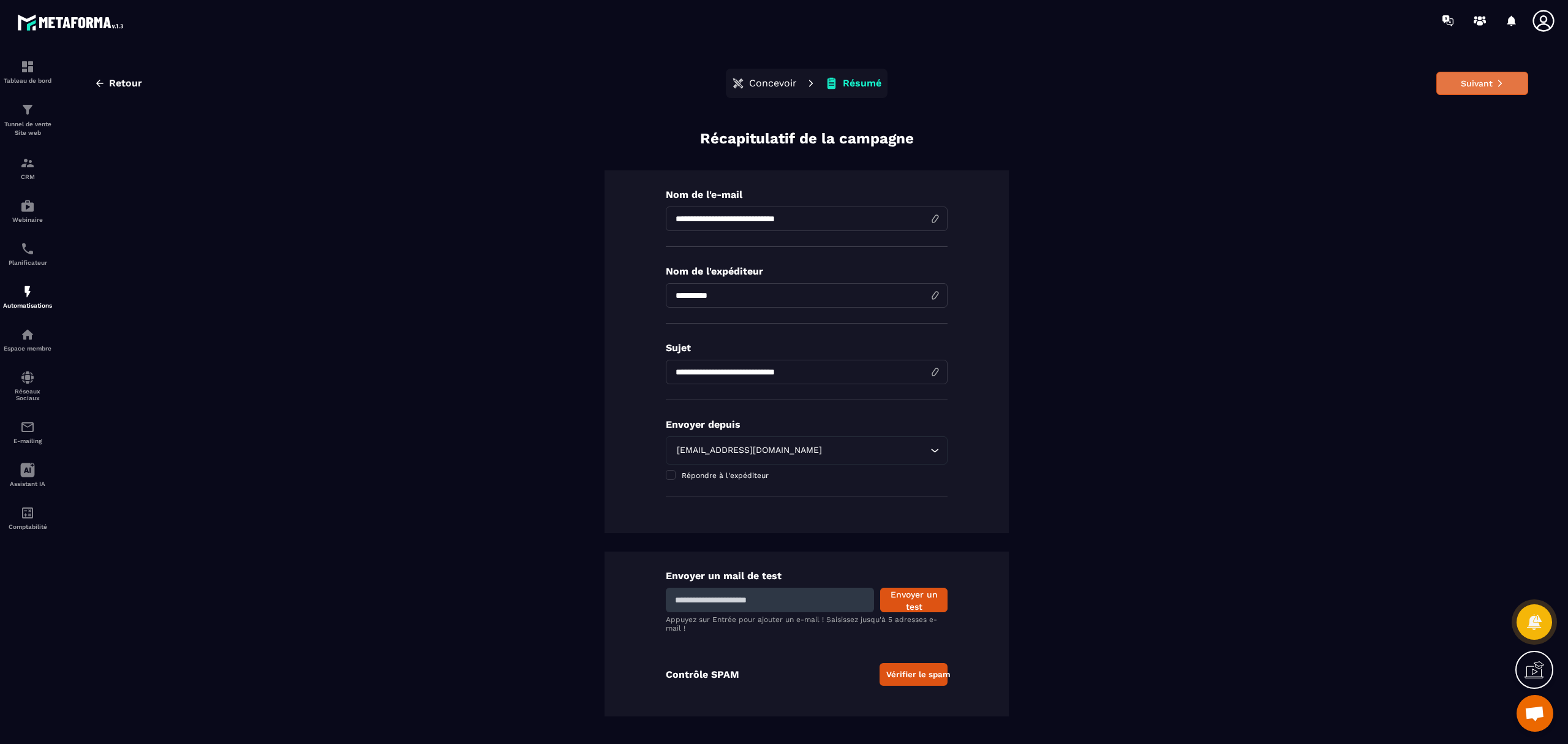
click at [1476, 89] on button "Suivant" at bounding box center [1483, 83] width 92 height 23
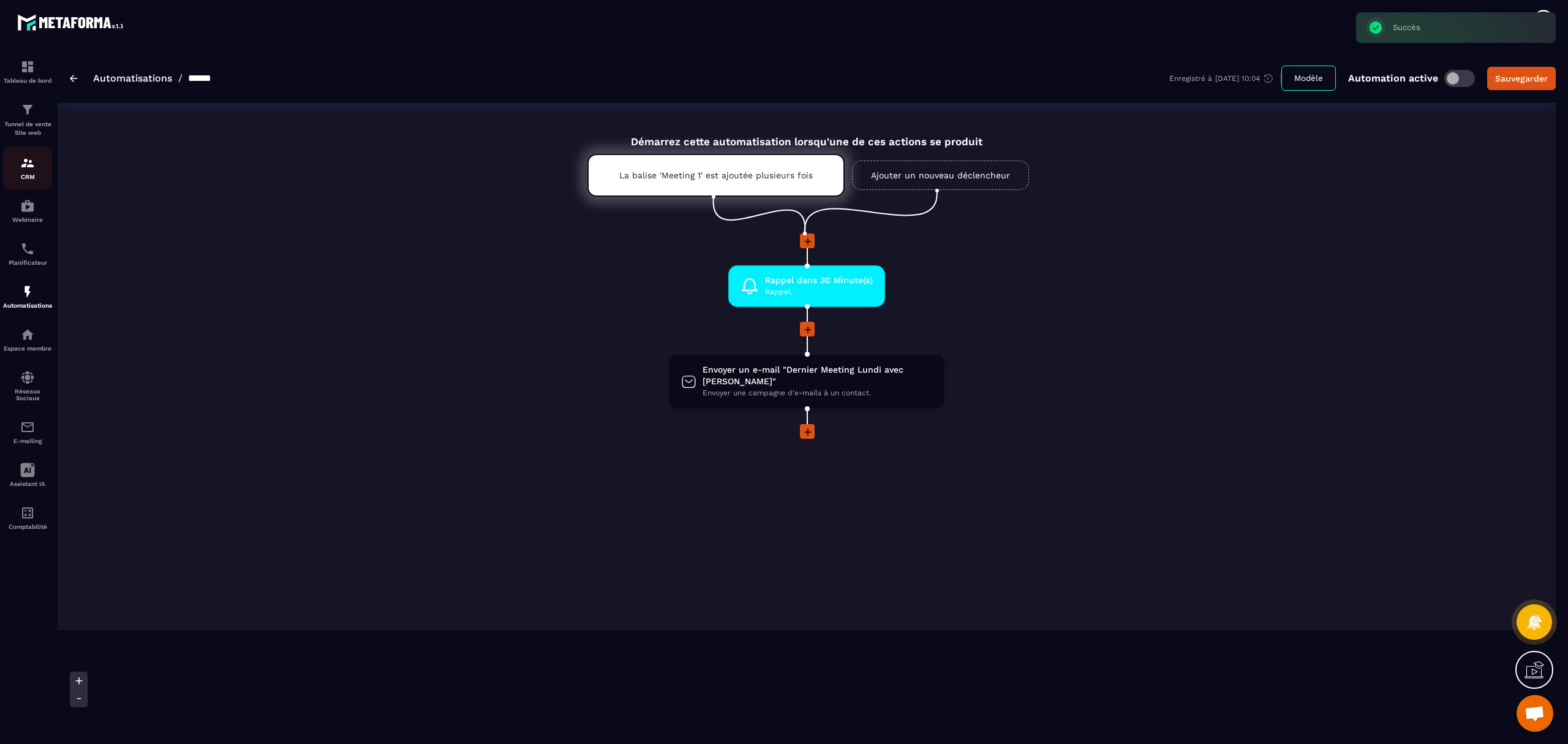
click at [35, 175] on p "CRM" at bounding box center [27, 176] width 49 height 7
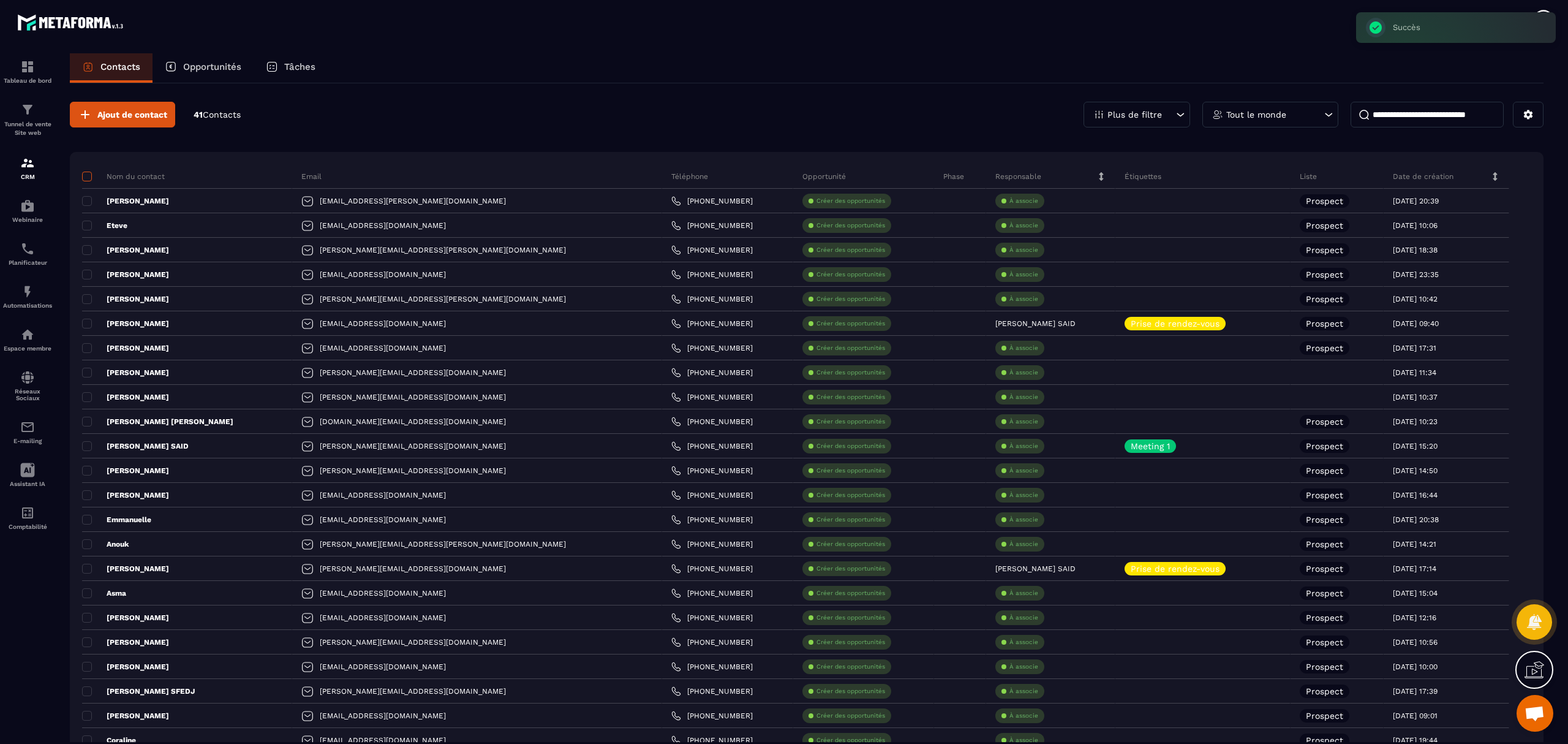
click at [86, 179] on span at bounding box center [87, 176] width 9 height 9
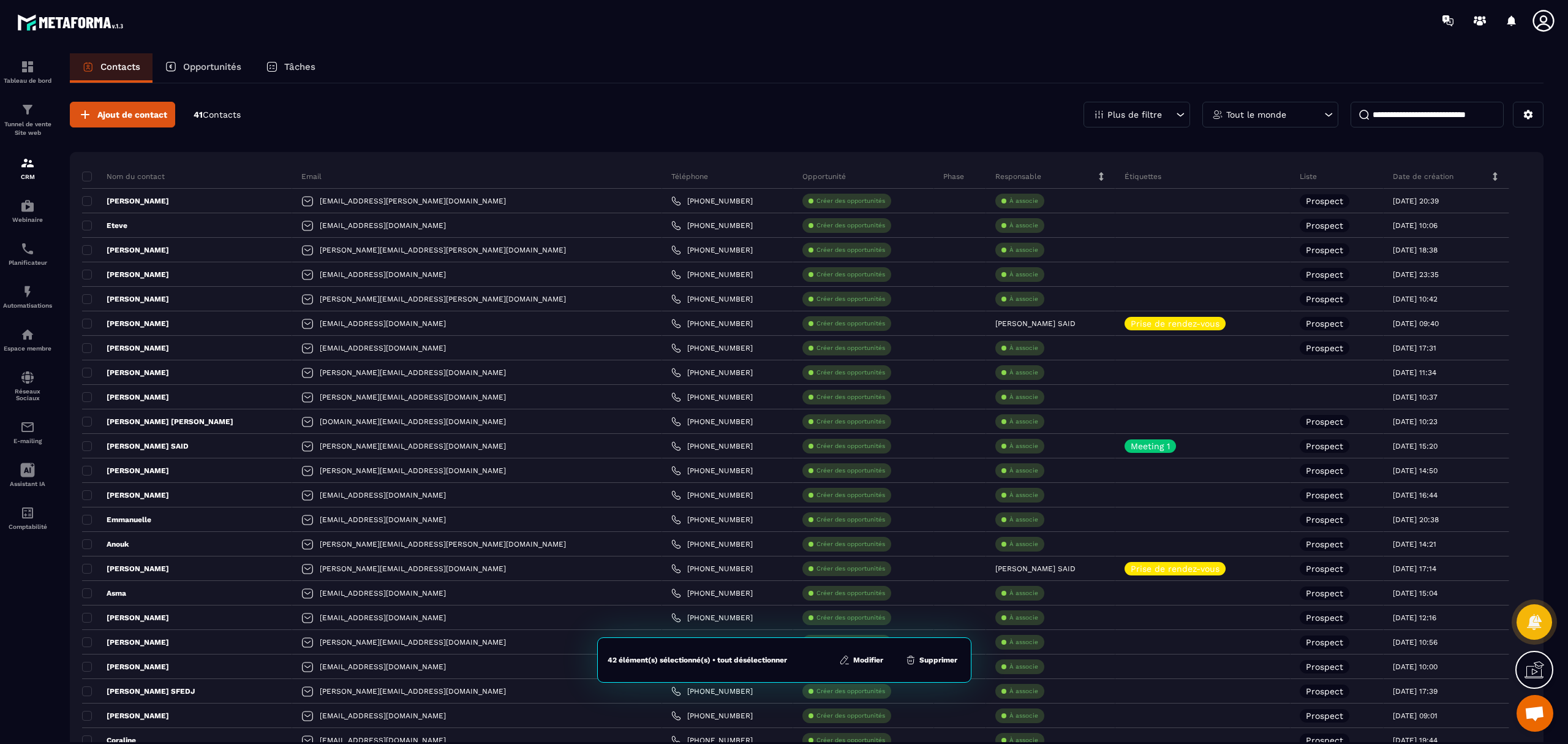
click at [867, 655] on button "Modifier" at bounding box center [861, 660] width 52 height 12
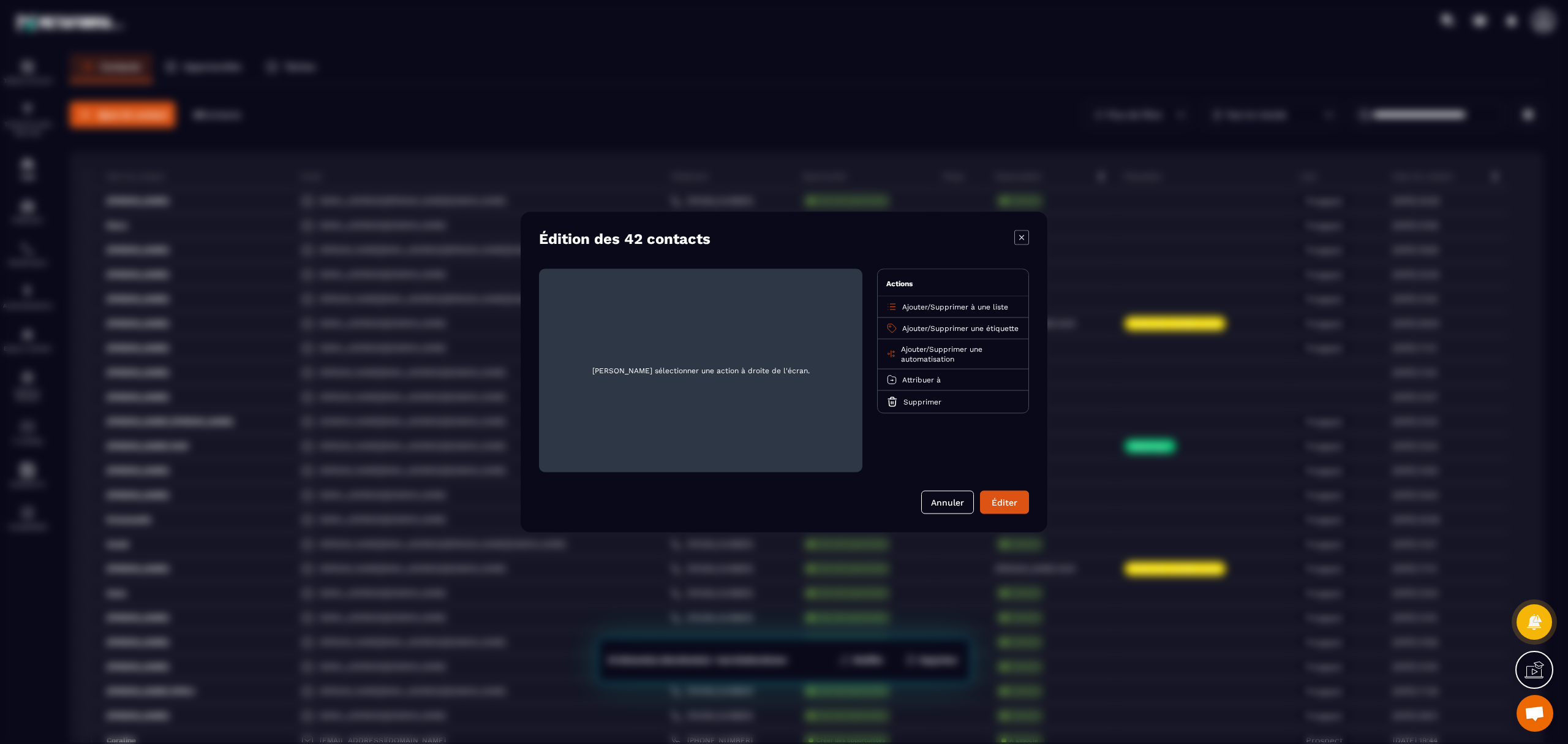
click at [913, 324] on span "Ajouter" at bounding box center [914, 328] width 25 height 8
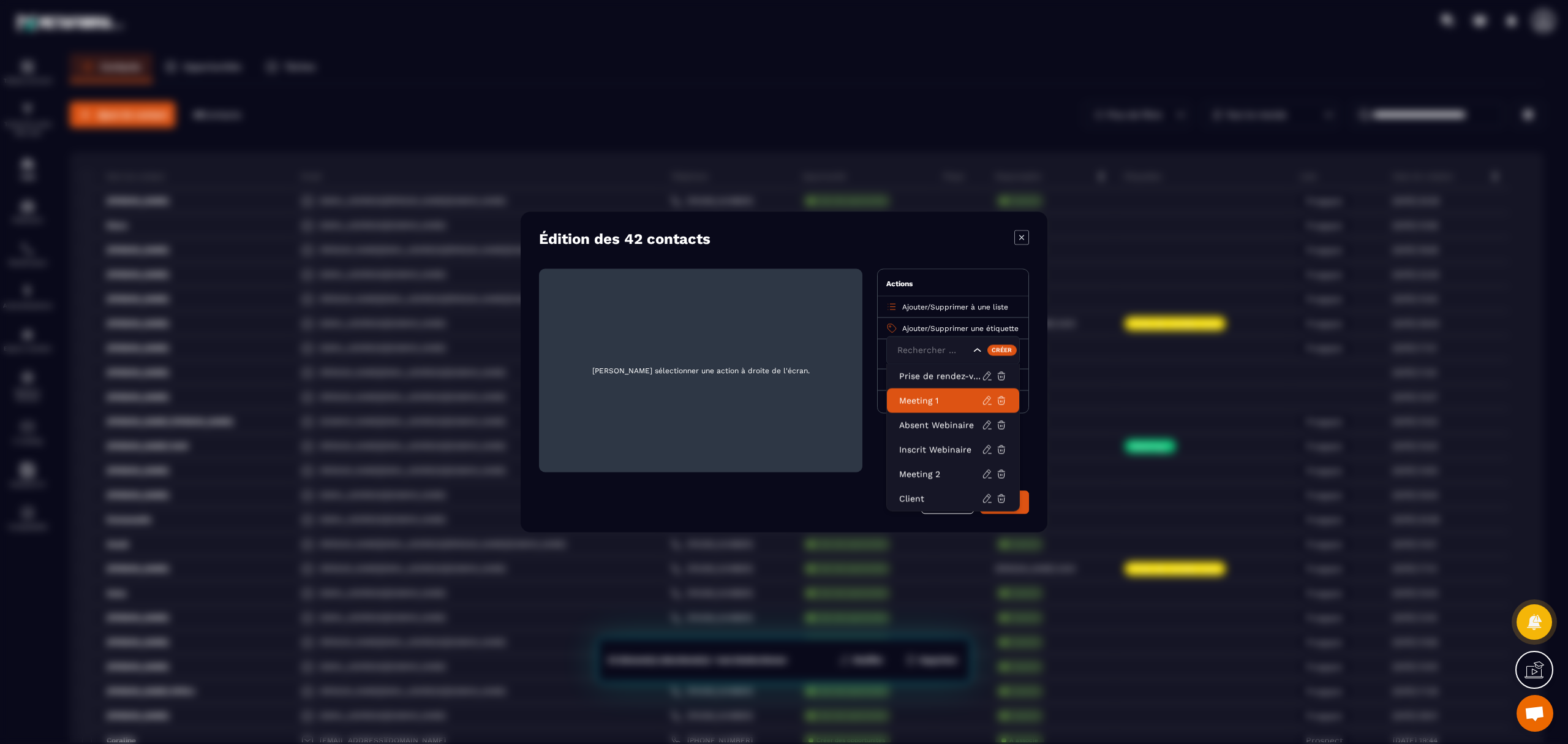
click at [938, 397] on p "Meeting 1" at bounding box center [940, 400] width 82 height 12
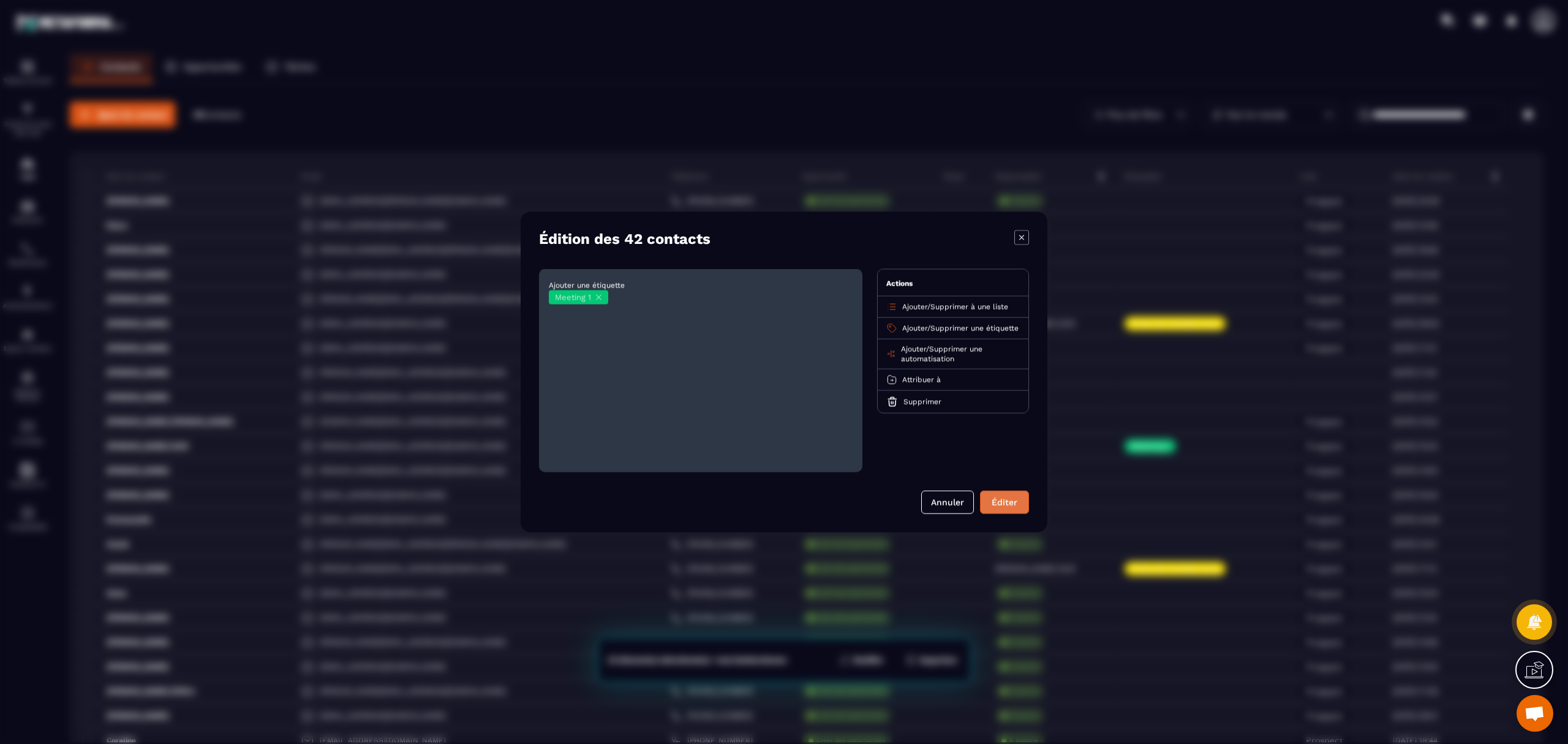
click at [1006, 498] on button "Éditer" at bounding box center [1005, 502] width 49 height 23
